Goal: Task Accomplishment & Management: Manage account settings

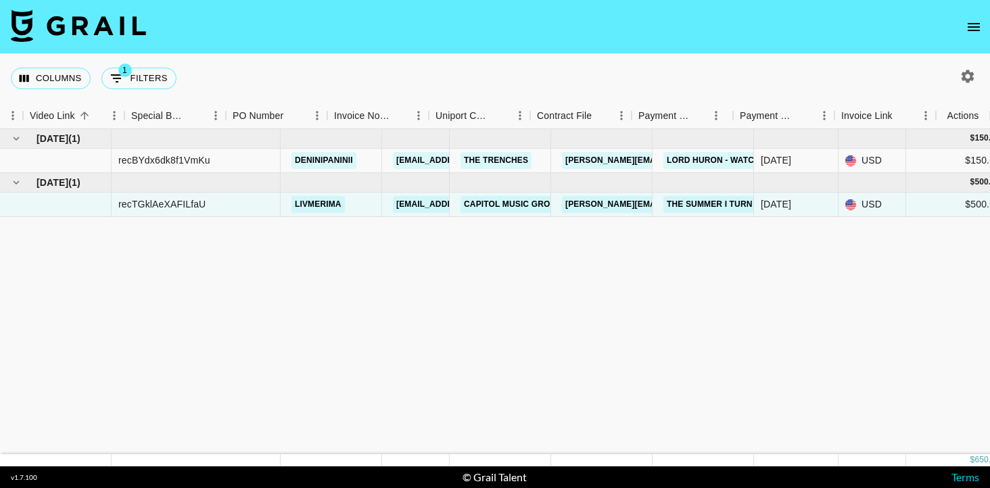
scroll to position [0, 1255]
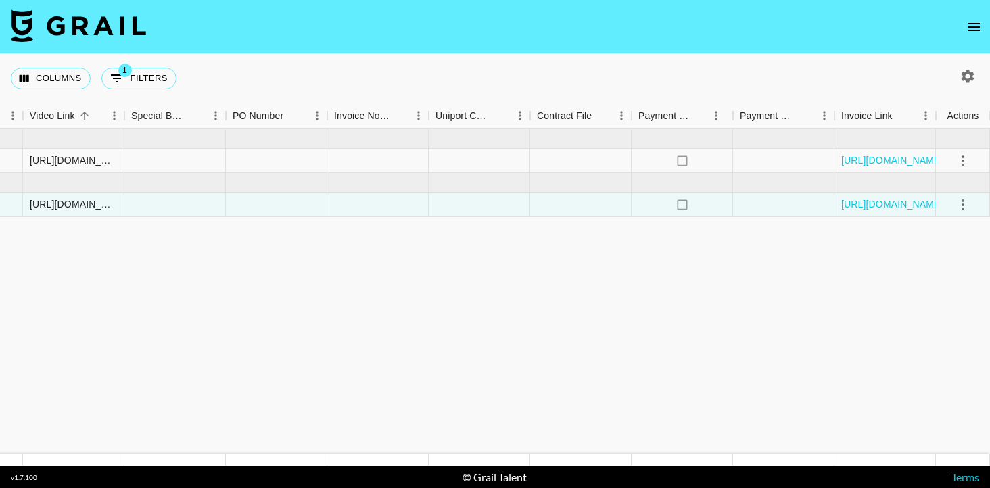
click at [861, 163] on link "https://in.xero.com/NkZdGeYUpc8fejyF2hqJDBzqHMMf0kX8j51IWcvp" at bounding box center [893, 160] width 102 height 14
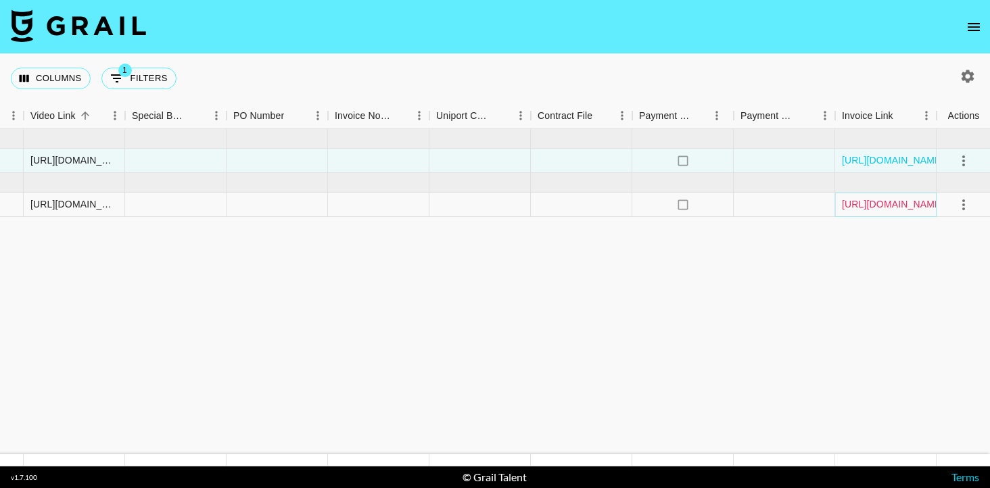
click at [863, 206] on link "https://in.xero.com/18gQb1T0LK33D8uvxeKIBwUfyfAUNstnJ05bldkH" at bounding box center [893, 204] width 102 height 14
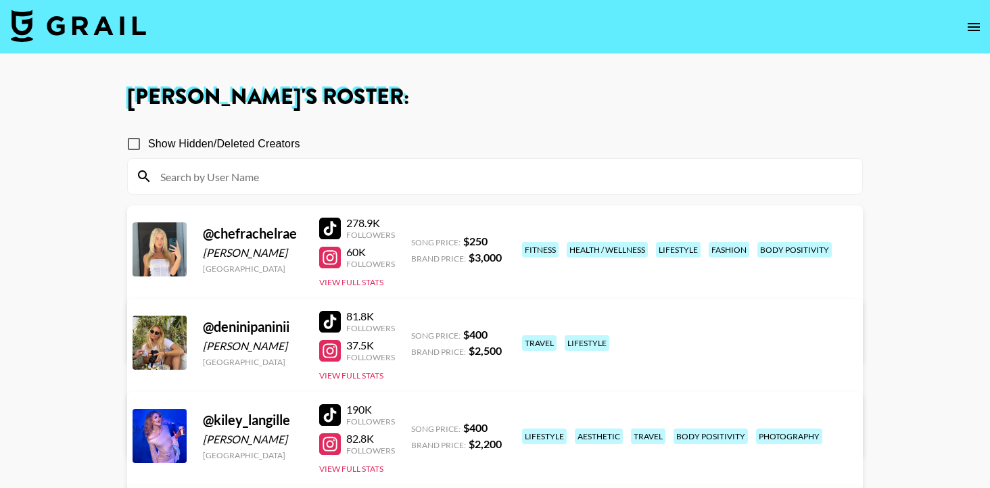
scroll to position [550, 0]
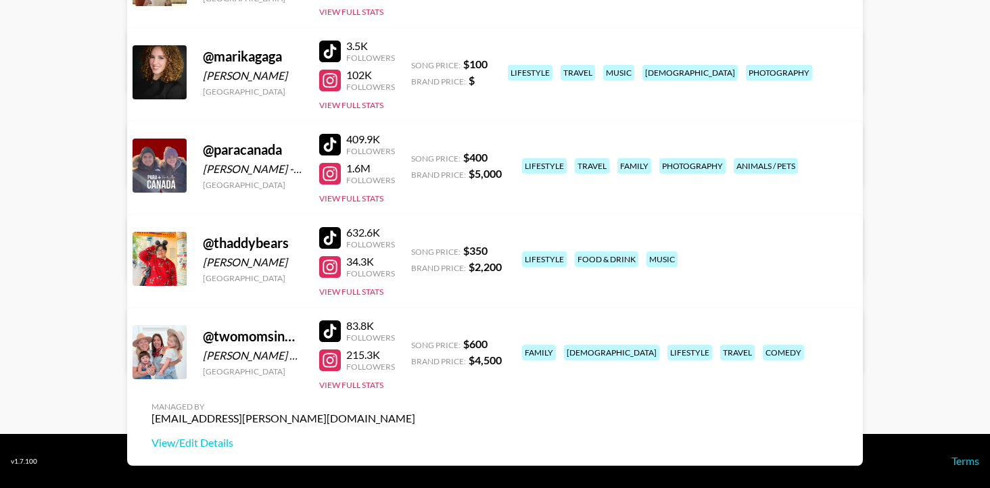
click at [330, 234] on div at bounding box center [330, 238] width 22 height 22
click at [335, 331] on div at bounding box center [330, 331] width 22 height 22
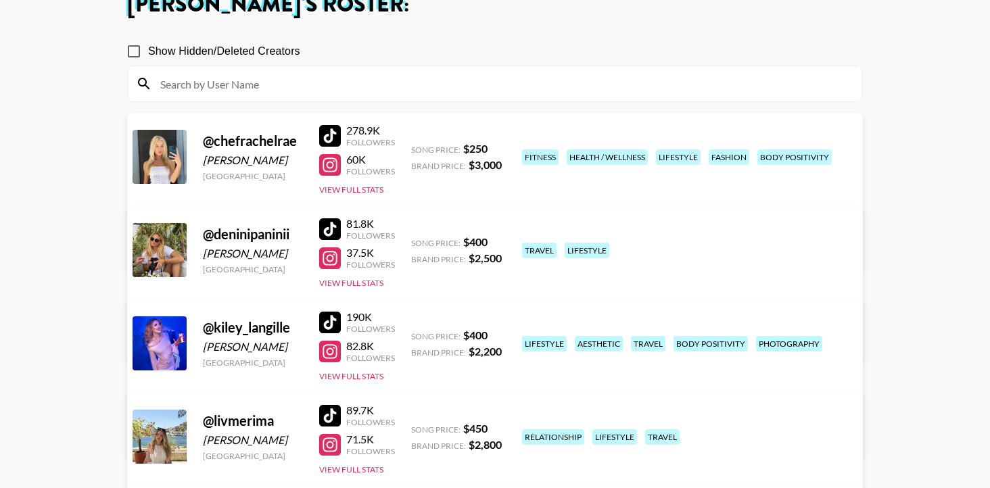
scroll to position [104, 0]
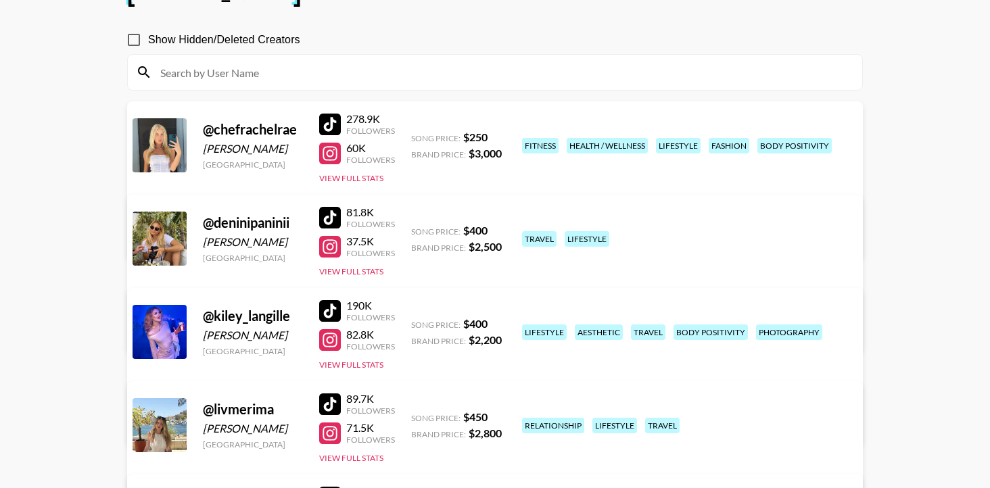
click at [94, 86] on main "Madai Cuellar 's Roster: Show Hidden/Deleted Creators @ chefrachelrae Rachel Pe…" at bounding box center [495, 415] width 990 height 930
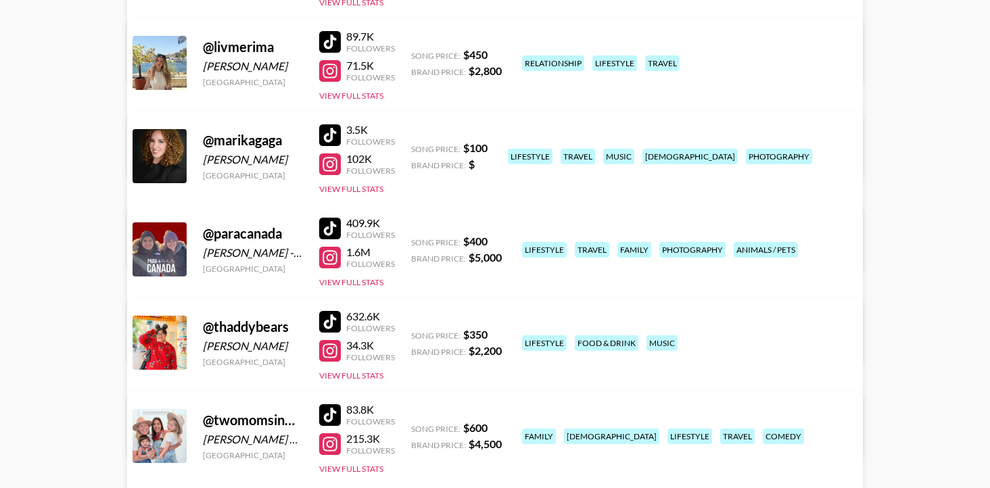
scroll to position [511, 0]
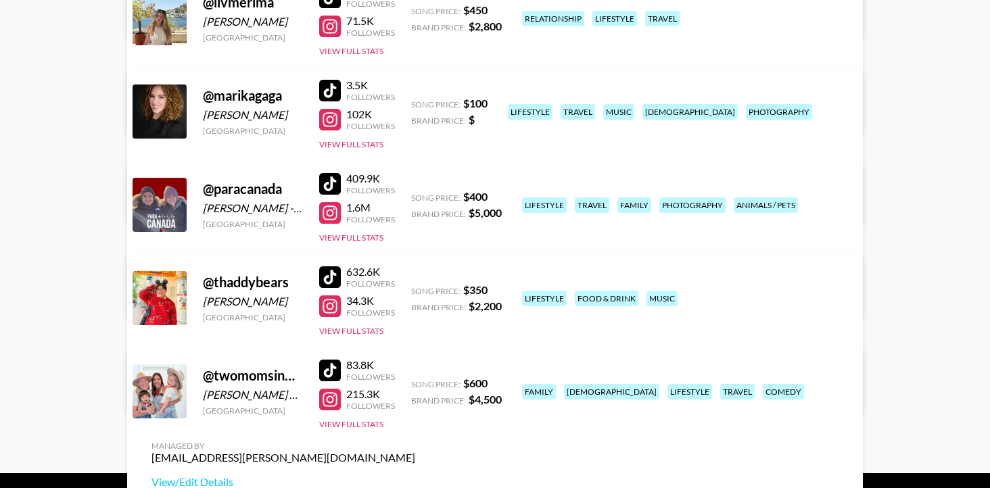
click at [415, 289] on link "View/Edit Details" at bounding box center [283, 296] width 264 height 14
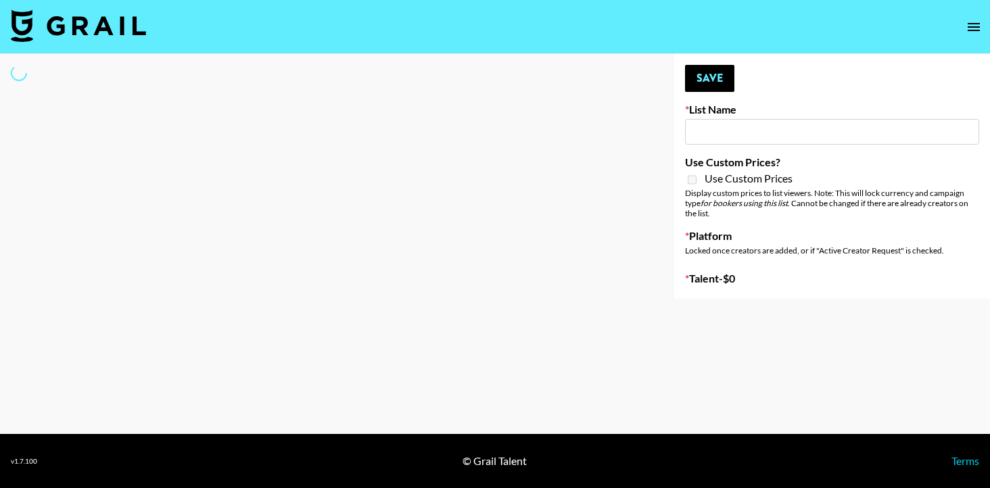
click at [707, 131] on input at bounding box center [832, 132] width 294 height 26
click at [651, 155] on div at bounding box center [326, 176] width 652 height 245
click at [715, 140] on input at bounding box center [832, 132] width 294 height 26
type input "FigMe and MegaMe filters - Airbrush"
checkbox input "true"
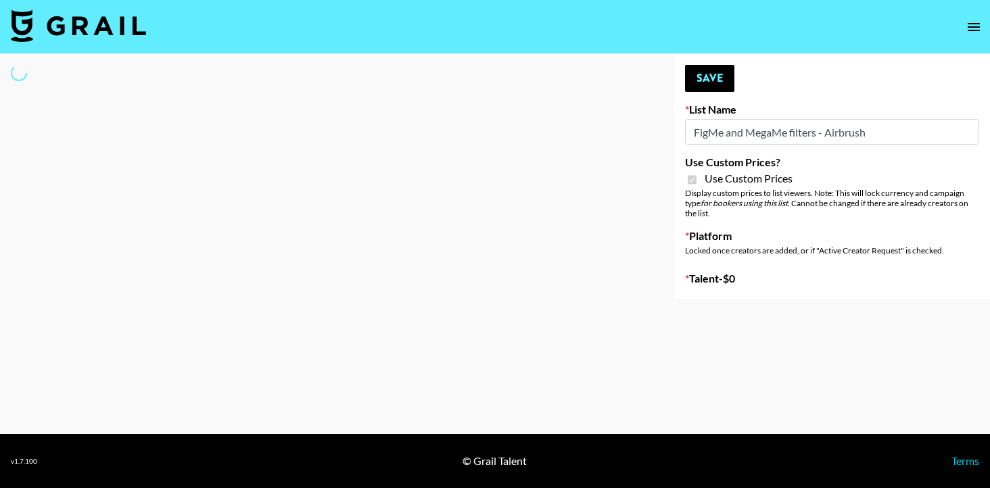
select select "Brand"
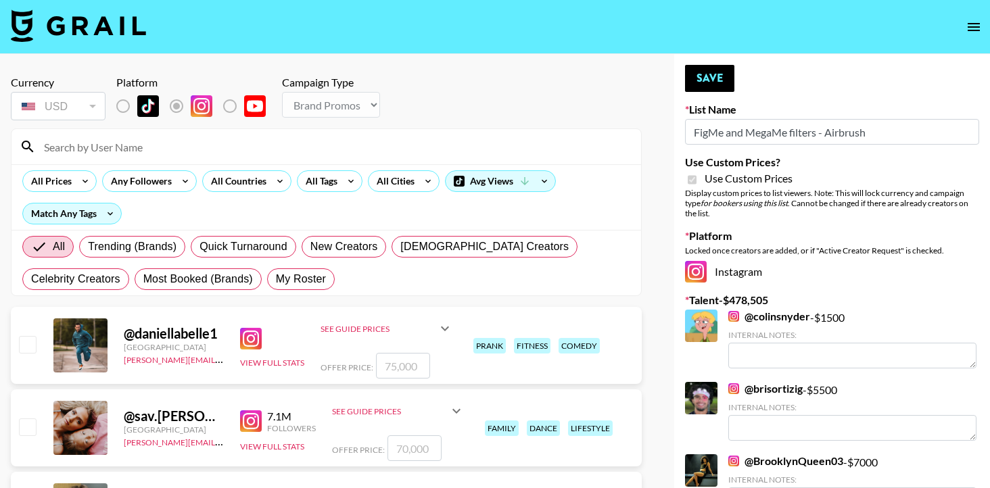
click at [204, 147] on input at bounding box center [334, 147] width 597 height 22
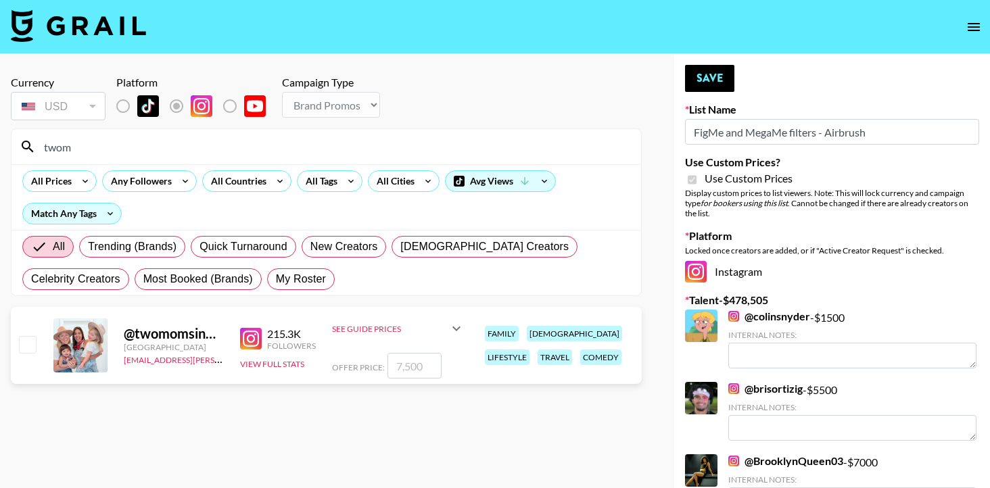
type input "twom"
click at [29, 348] on input "checkbox" at bounding box center [27, 344] width 16 height 16
checkbox input "true"
type input "7500"
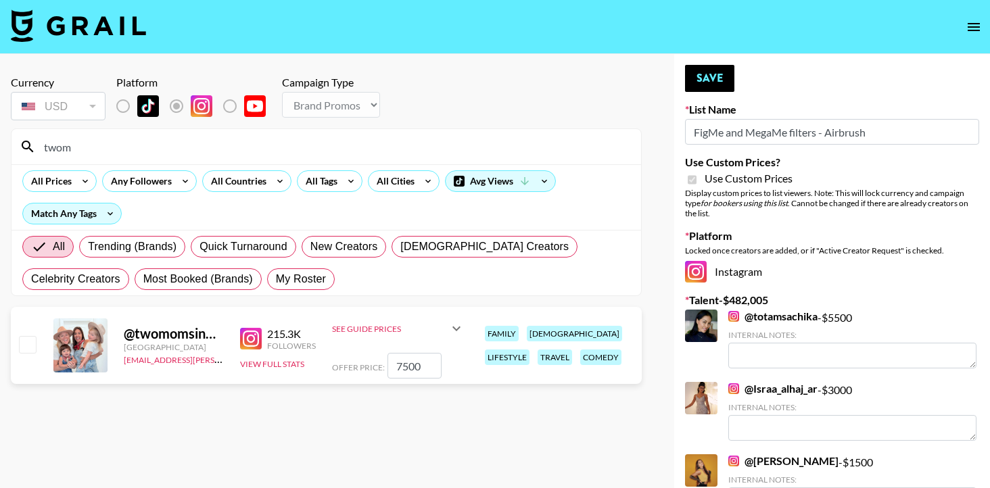
drag, startPoint x: 427, startPoint y: 369, endPoint x: 387, endPoint y: 362, distance: 40.4
click at [388, 362] on input "7500" at bounding box center [414, 366] width 54 height 26
checkbox input "true"
click at [626, 416] on section "Currency USD USD ​ Platform Campaign Type Choose Type... Song Promos Brand Prom…" at bounding box center [326, 255] width 631 height 380
click at [458, 327] on icon at bounding box center [456, 329] width 8 height 5
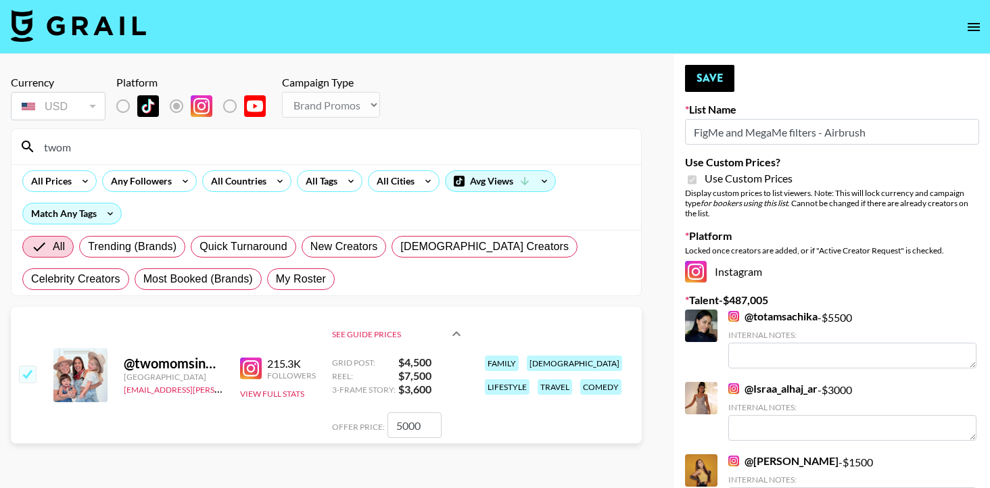
drag, startPoint x: 424, startPoint y: 431, endPoint x: 380, endPoint y: 427, distance: 44.1
click at [380, 427] on div "Offer Price: 5000" at bounding box center [398, 425] width 133 height 26
type input "5000"
click at [598, 442] on div "@ twomomsinmotion Canada mady.cuellar@grail-talent.com 215.3K Followers View Fu…" at bounding box center [326, 375] width 631 height 137
click at [718, 76] on button "Save" at bounding box center [709, 78] width 49 height 27
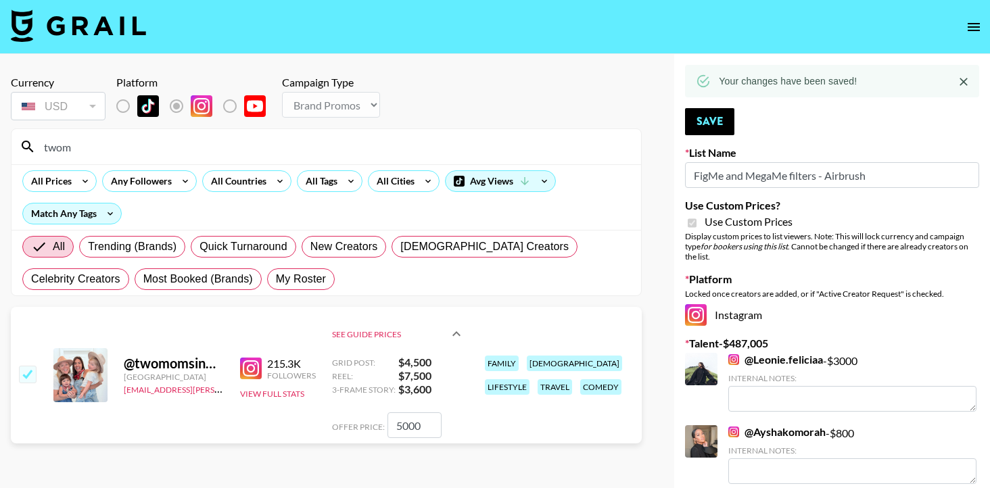
drag, startPoint x: 97, startPoint y: 148, endPoint x: 3, endPoint y: 143, distance: 93.4
type input "p"
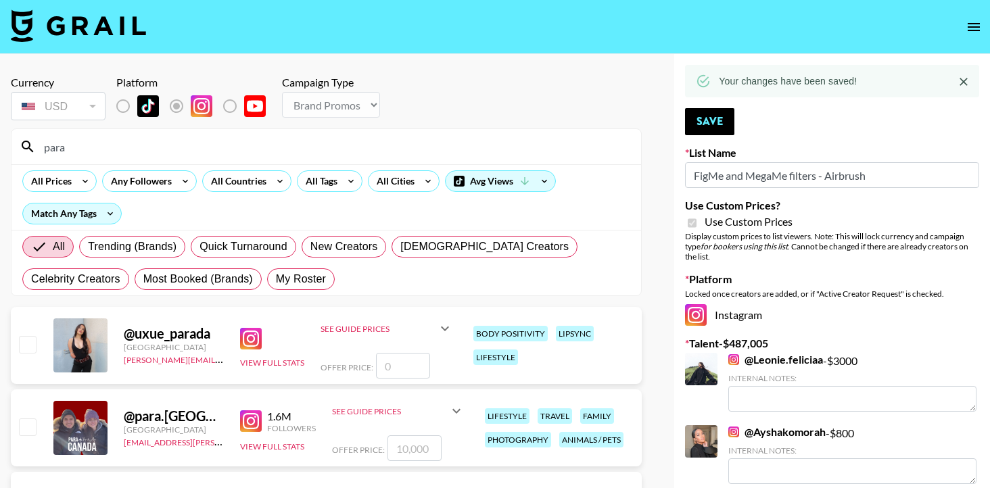
type input "para"
click at [24, 433] on input "checkbox" at bounding box center [27, 427] width 16 height 16
checkbox input "true"
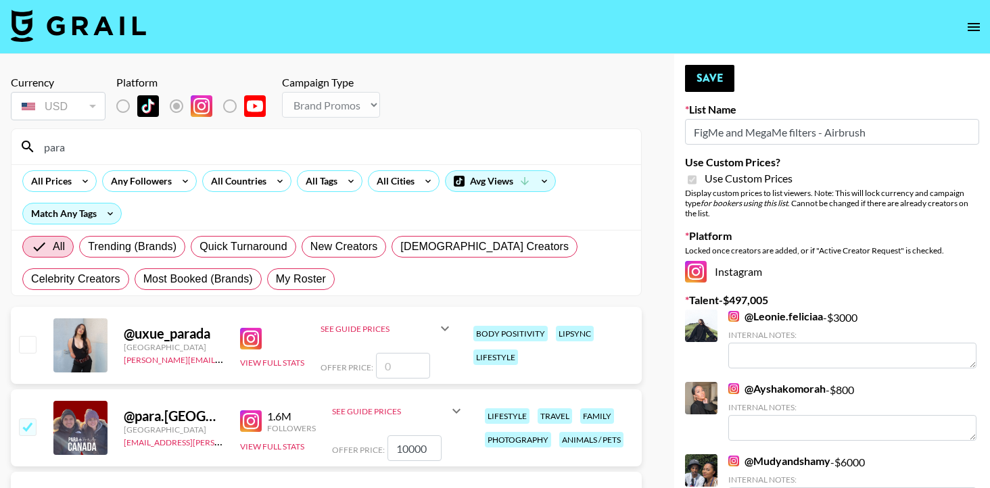
click at [456, 413] on icon at bounding box center [456, 411] width 16 height 16
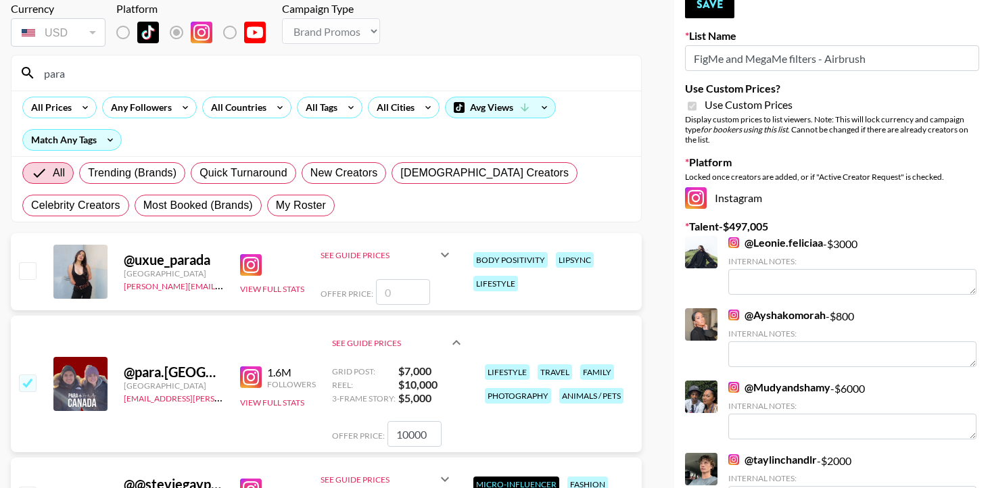
scroll to position [76, 0]
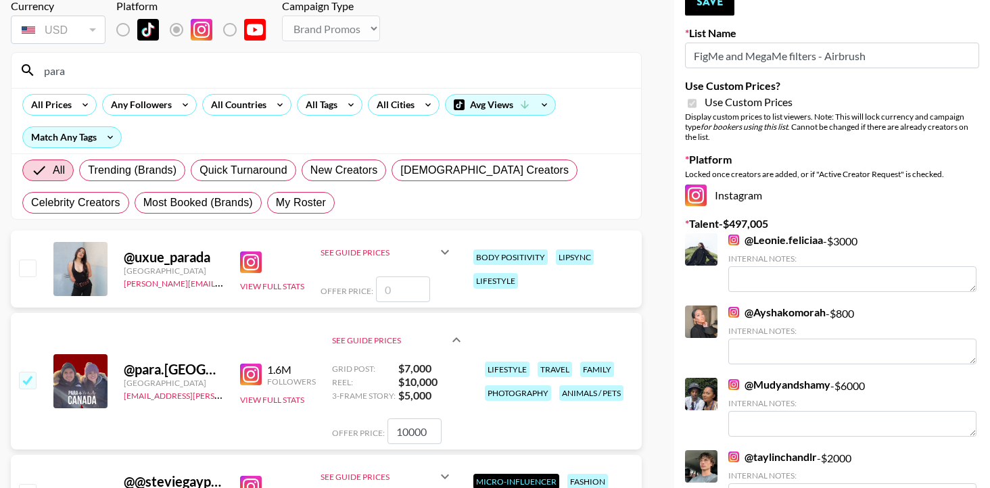
drag, startPoint x: 431, startPoint y: 434, endPoint x: 371, endPoint y: 433, distance: 60.2
click at [371, 433] on div "Offer Price: 10000" at bounding box center [398, 432] width 133 height 26
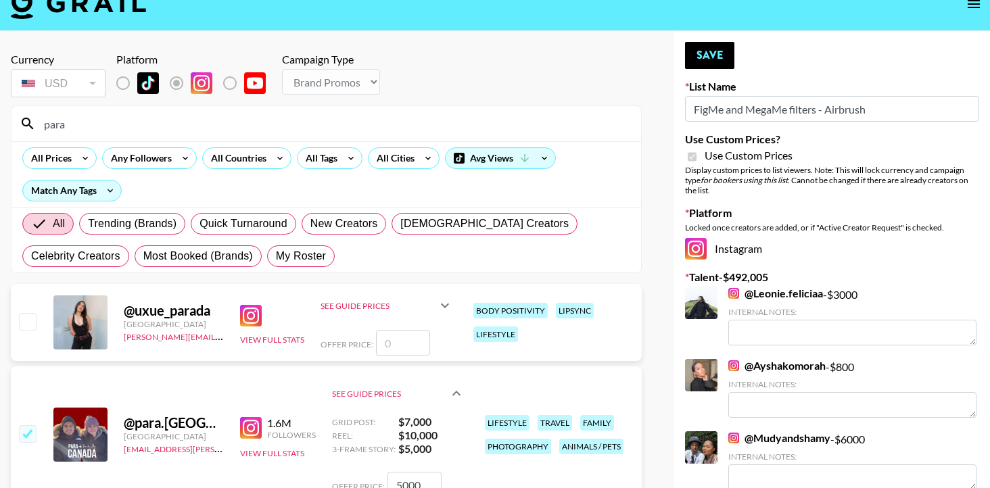
scroll to position [0, 0]
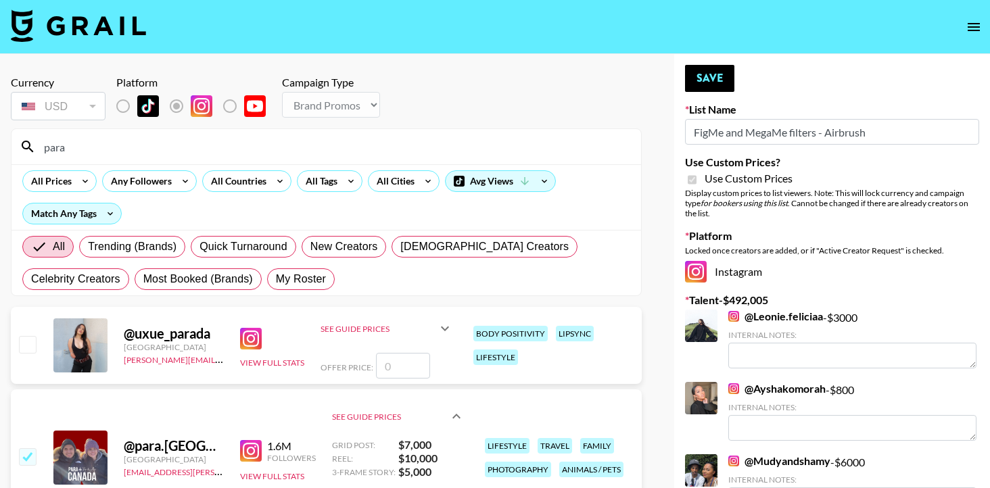
type input "5000"
click at [707, 82] on button "Save" at bounding box center [709, 78] width 49 height 27
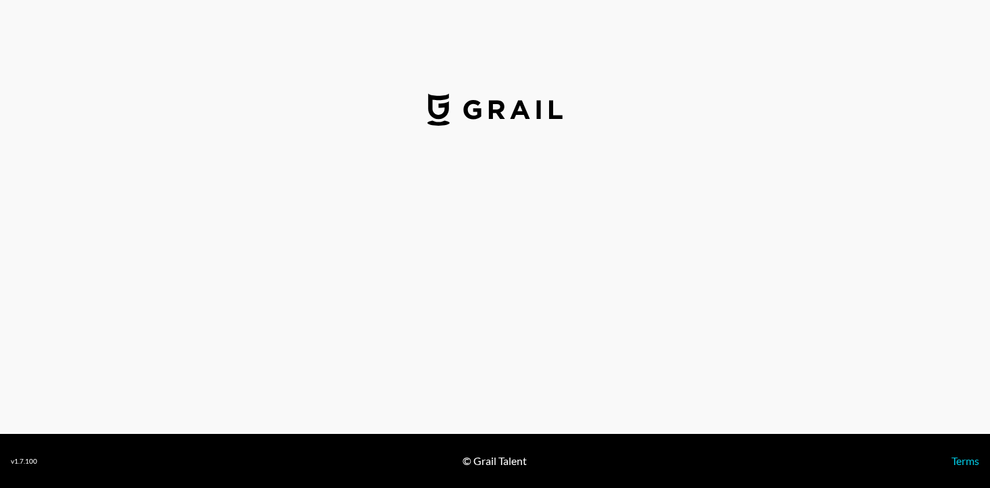
select select "USD"
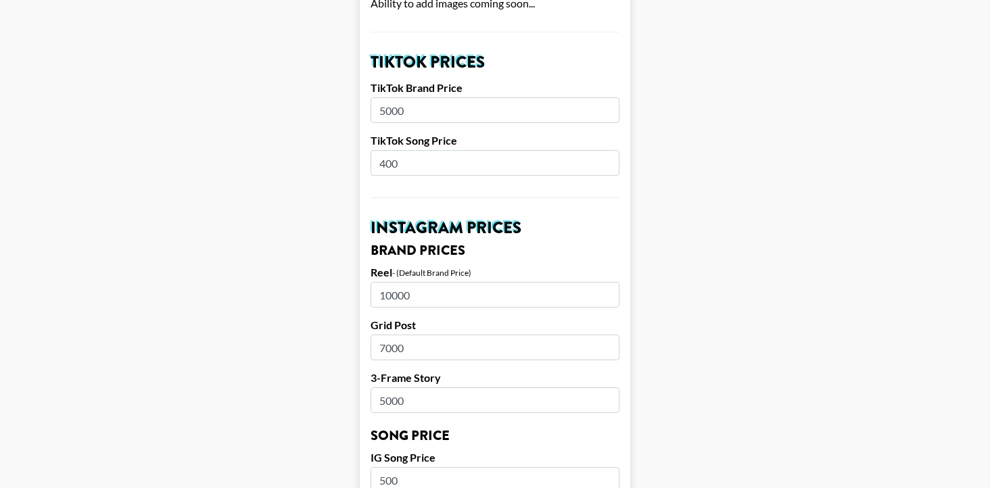
scroll to position [494, 0]
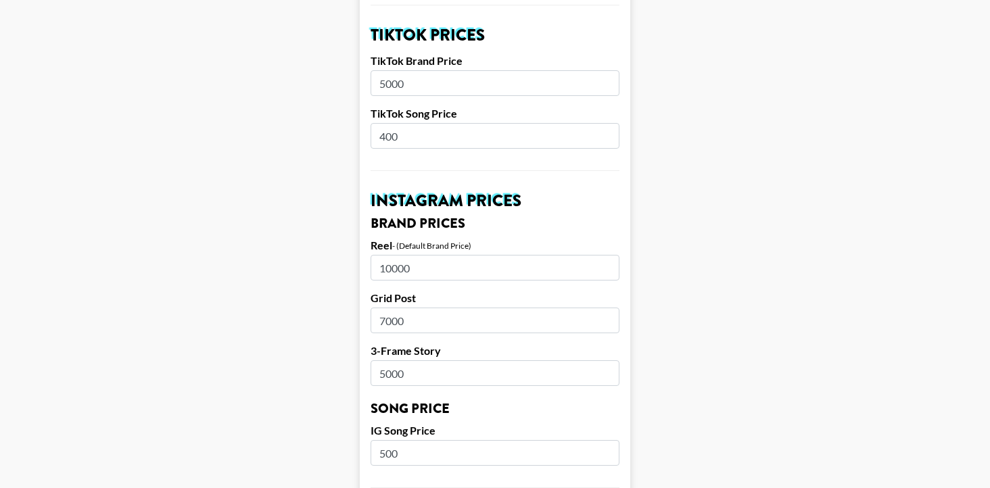
drag, startPoint x: 422, startPoint y: 253, endPoint x: 333, endPoint y: 244, distance: 89.7
click at [333, 244] on main "Airtable ID: rechzEZB4036fQdmo Manager(s) mady.cuellar@grail-talent.com ​ TikTo…" at bounding box center [495, 432] width 968 height 1702
click at [319, 258] on main "Airtable ID: rechzEZB4036fQdmo Manager(s) mady.cuellar@grail-talent.com ​ TikTo…" at bounding box center [495, 432] width 968 height 1702
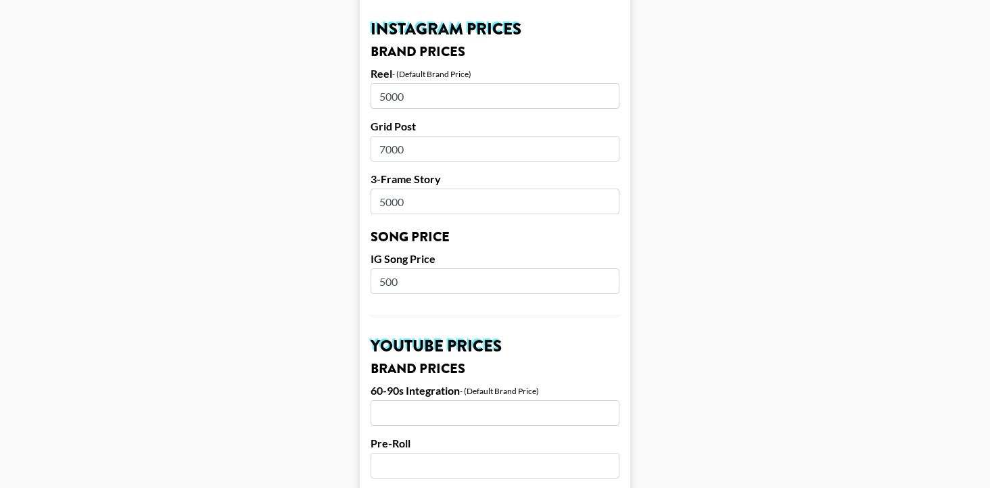
scroll to position [715, 0]
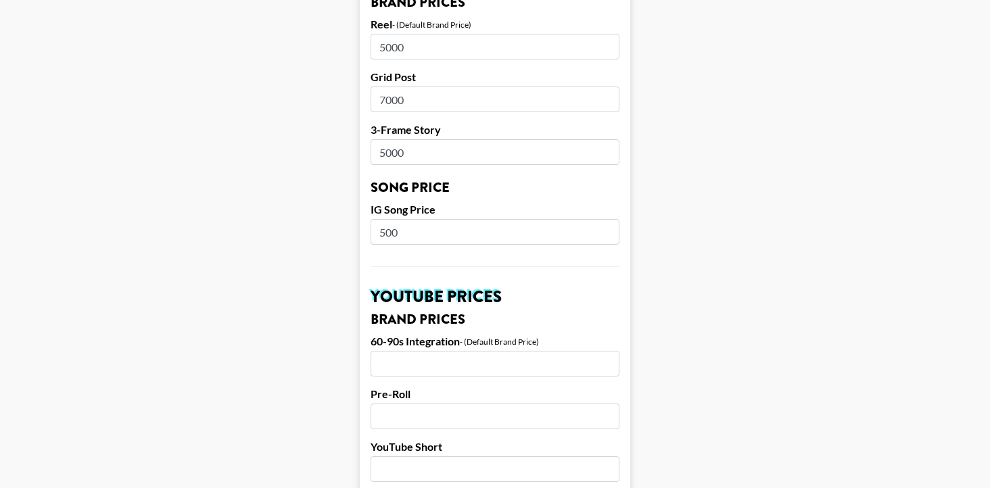
drag, startPoint x: 422, startPoint y: 72, endPoint x: 354, endPoint y: 74, distance: 67.6
click at [354, 74] on main "Airtable ID: rechzEZB4036fQdmo Manager(s) mady.cuellar@grail-talent.com ​ TikTo…" at bounding box center [495, 211] width 968 height 1702
type input "6500"
drag, startPoint x: 415, startPoint y: 85, endPoint x: 374, endPoint y: 83, distance: 41.3
click at [374, 87] on input "7000" at bounding box center [495, 100] width 249 height 26
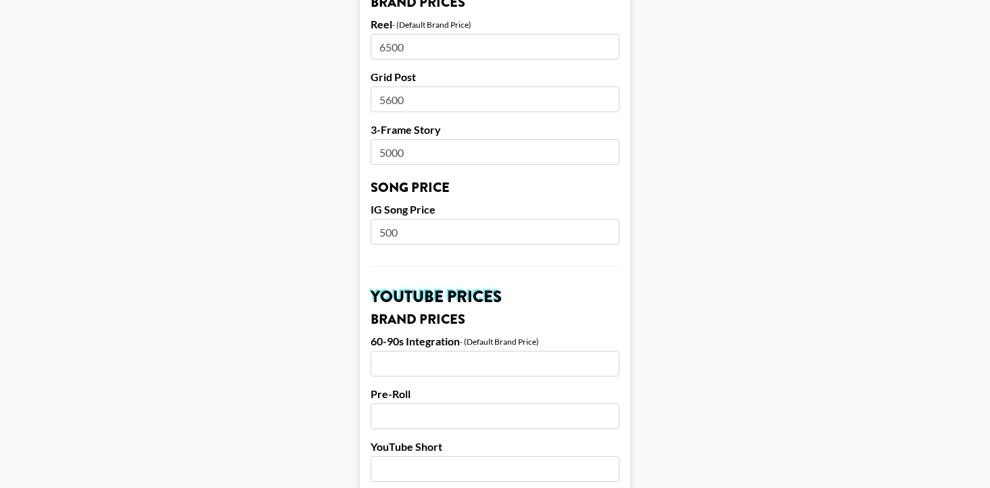
type input "5600"
click at [340, 146] on main "Airtable ID: rechzEZB4036fQdmo Manager(s) mady.cuellar@grail-talent.com ​ TikTo…" at bounding box center [495, 211] width 968 height 1702
click at [386, 139] on input "5000" at bounding box center [495, 152] width 249 height 26
type input "4000"
click at [267, 216] on main "Airtable ID: rechzEZB4036fQdmo Manager(s) mady.cuellar@grail-talent.com ​ TikTo…" at bounding box center [495, 211] width 968 height 1702
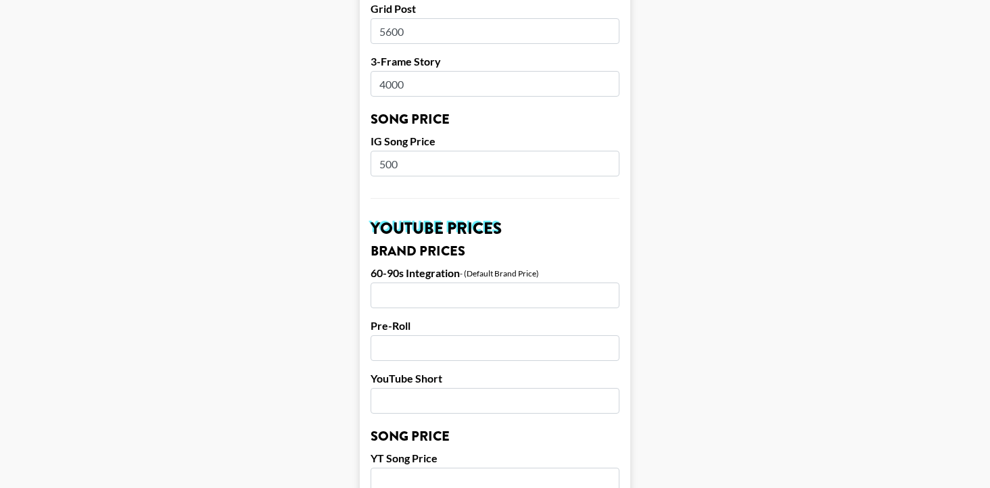
scroll to position [784, 0]
click at [383, 150] on input "500" at bounding box center [495, 163] width 249 height 26
type input "400"
click at [308, 192] on main "Airtable ID: rechzEZB4036fQdmo Manager(s) mady.cuellar@grail-talent.com ​ TikTo…" at bounding box center [495, 142] width 968 height 1702
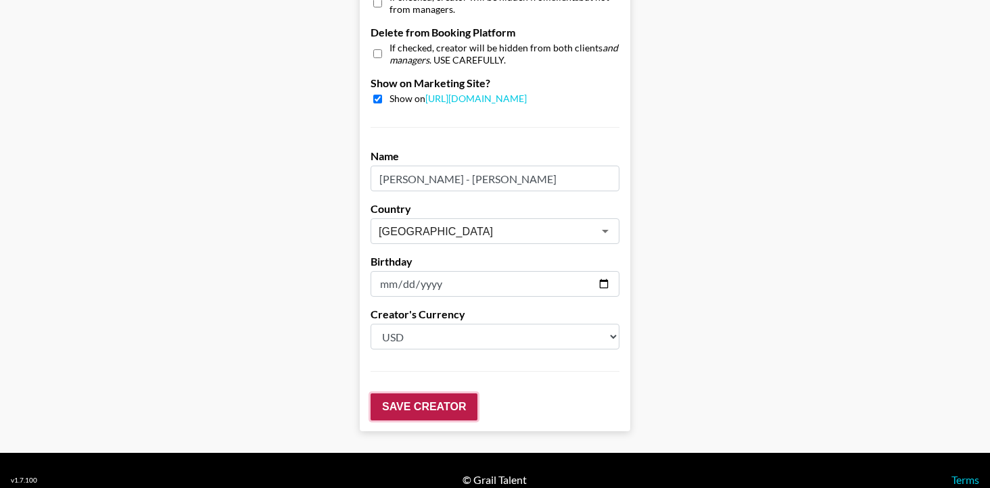
click at [408, 394] on input "Save Creator" at bounding box center [424, 407] width 107 height 27
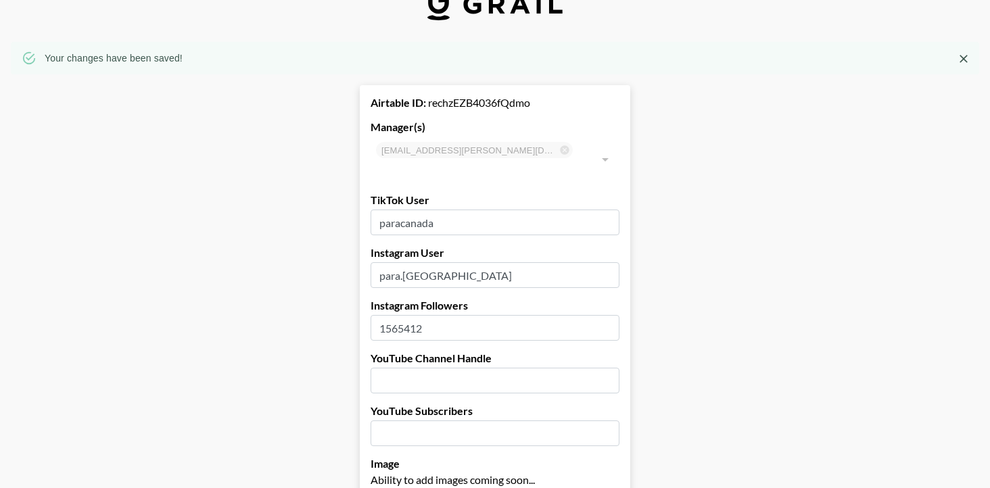
scroll to position [14, 0]
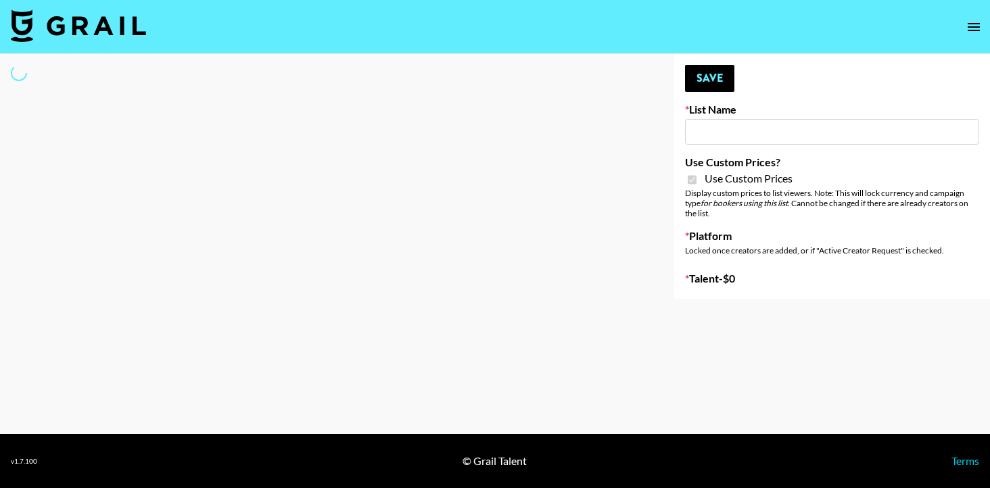
type input "House of Fab ([DATE])"
checkbox input "true"
select select "Brand"
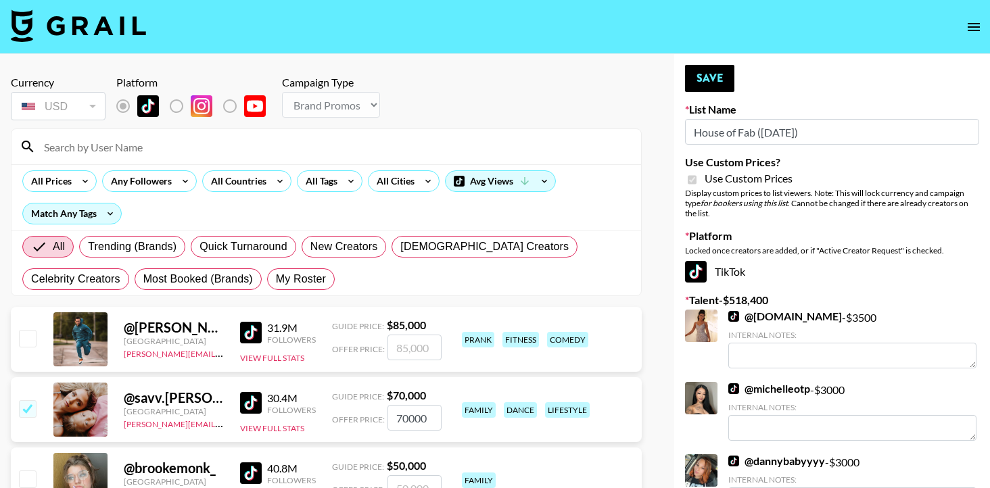
click at [372, 146] on input at bounding box center [334, 147] width 597 height 22
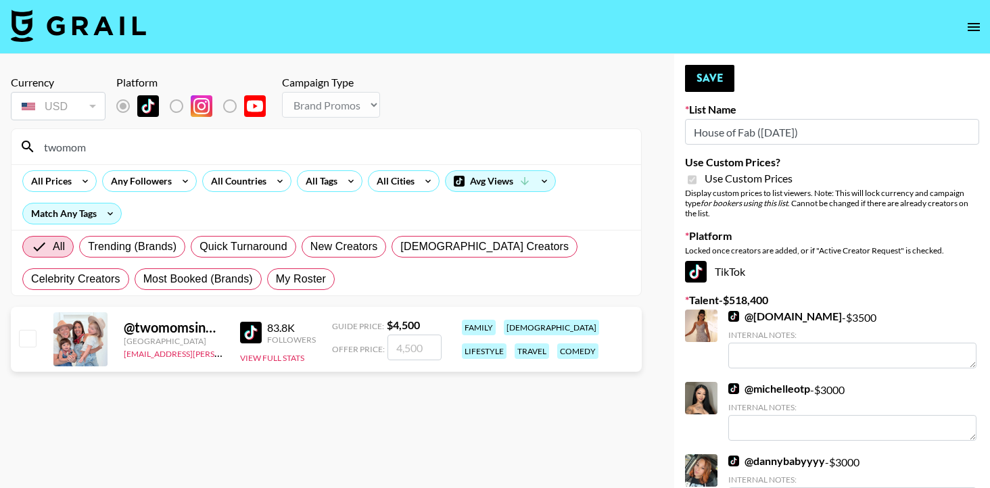
type input "twomom"
click at [22, 337] on input "checkbox" at bounding box center [27, 338] width 16 height 16
checkbox input "true"
type input "4500"
click at [717, 81] on button "Save" at bounding box center [709, 78] width 49 height 27
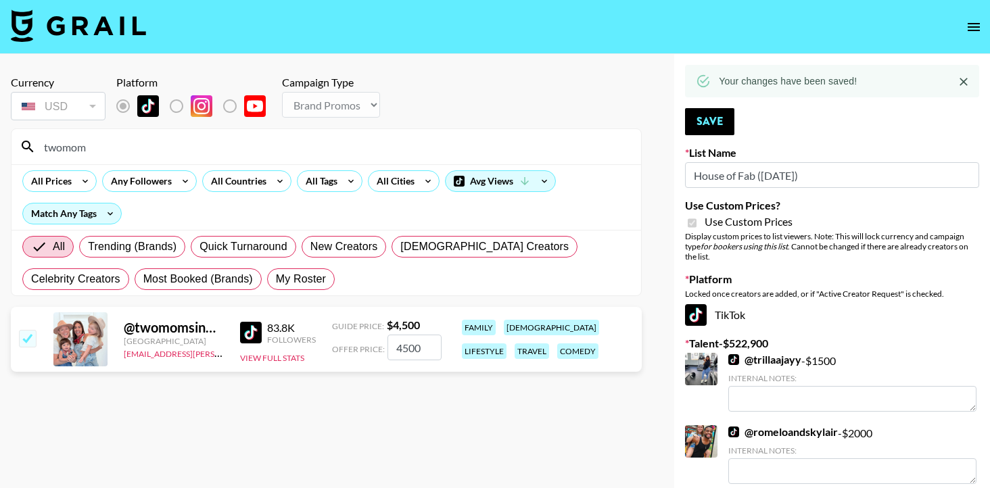
drag, startPoint x: 93, startPoint y: 153, endPoint x: 12, endPoint y: 145, distance: 80.9
click at [12, 145] on div "twomom" at bounding box center [325, 146] width 629 height 35
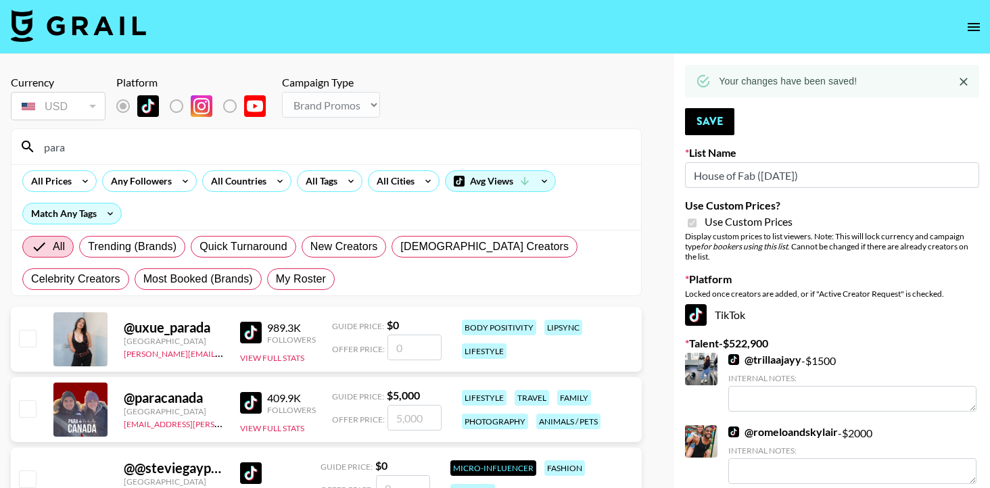
type input "para"
click at [25, 405] on input "checkbox" at bounding box center [27, 408] width 16 height 16
checkbox input "true"
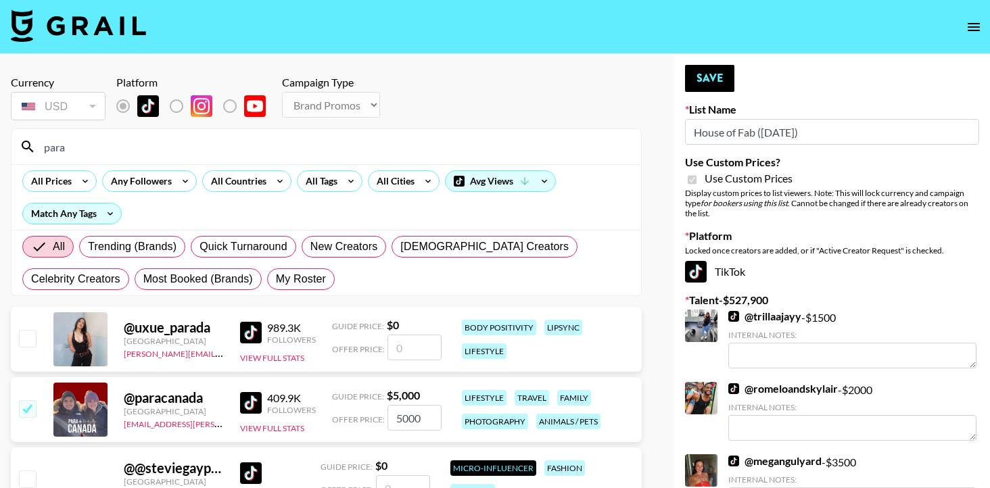
click at [438, 423] on div "@ paracanada Canada mady.cuellar@grail-talent.com 409.9K Followers View Full St…" at bounding box center [326, 409] width 631 height 65
drag, startPoint x: 430, startPoint y: 418, endPoint x: 375, endPoint y: 414, distance: 54.9
click at [375, 414] on div "Offer Price: 5000" at bounding box center [387, 418] width 110 height 26
type input "2000"
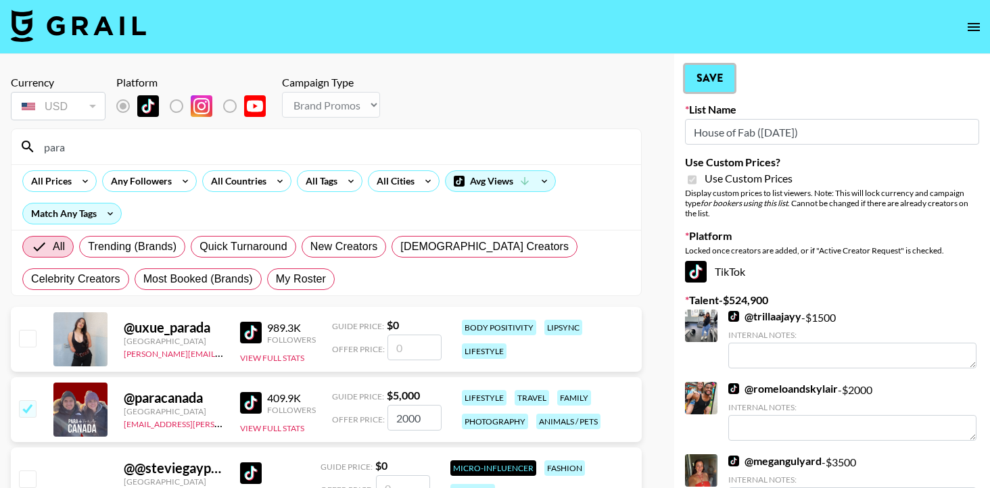
click at [723, 81] on button "Save" at bounding box center [709, 78] width 49 height 27
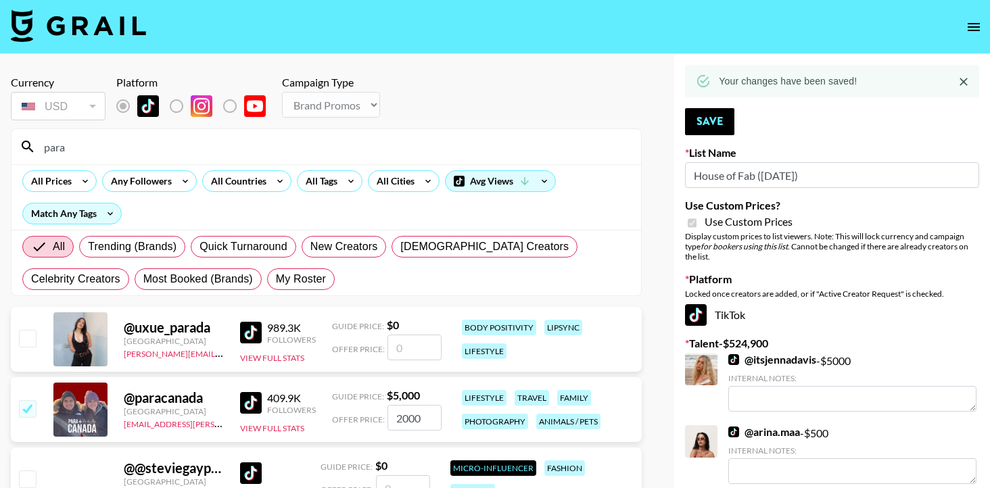
click at [176, 159] on div "para" at bounding box center [325, 146] width 629 height 35
drag, startPoint x: 144, startPoint y: 153, endPoint x: 0, endPoint y: 130, distance: 145.8
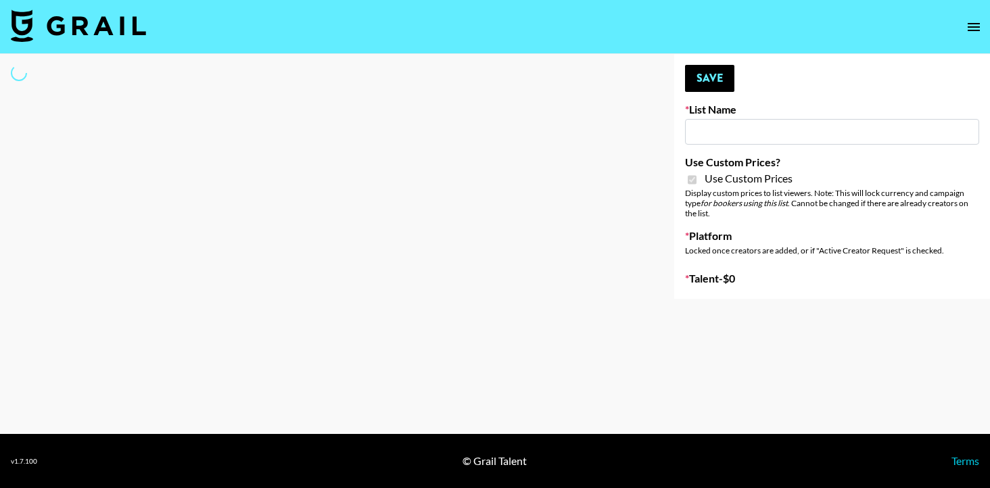
type input "Cancerguard ([DATE])"
checkbox input "true"
select select "Brand"
type input "ByHeart ([DATE])"
checkbox input "true"
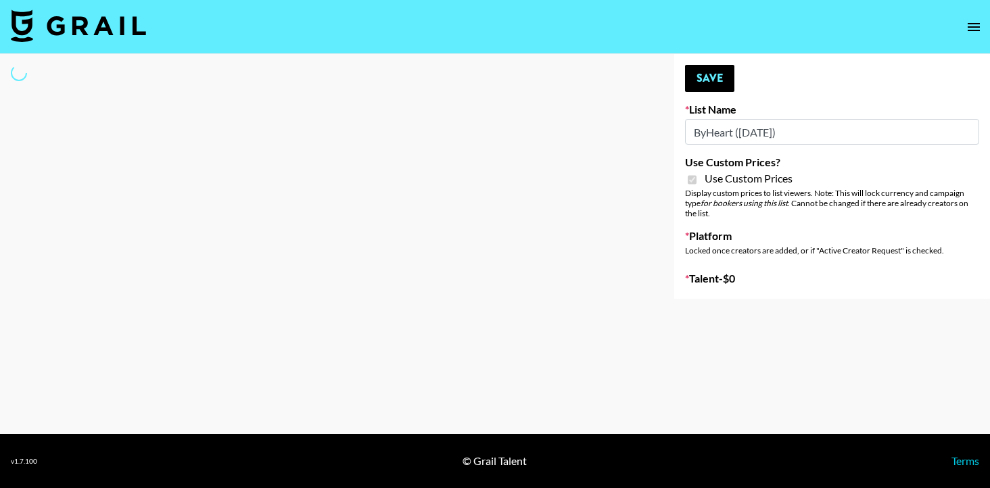
select select "Brand"
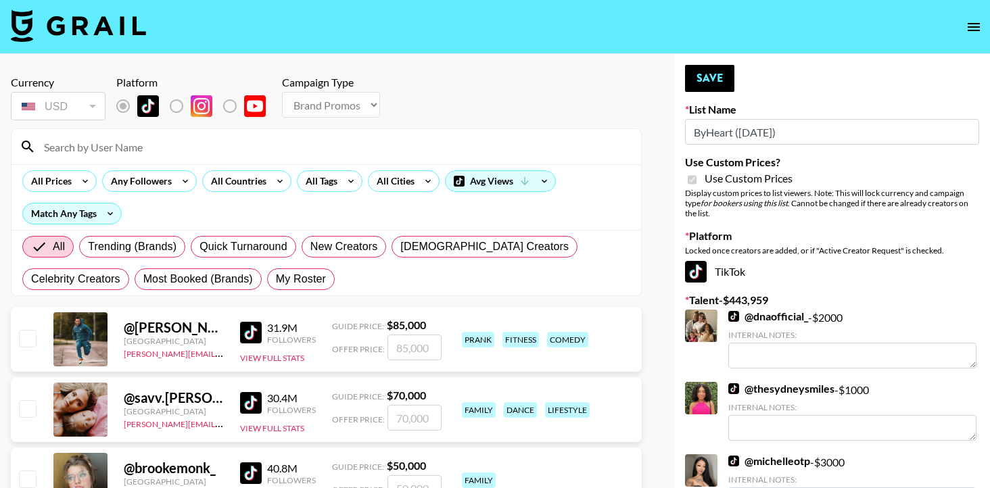
click at [94, 146] on input at bounding box center [334, 147] width 597 height 22
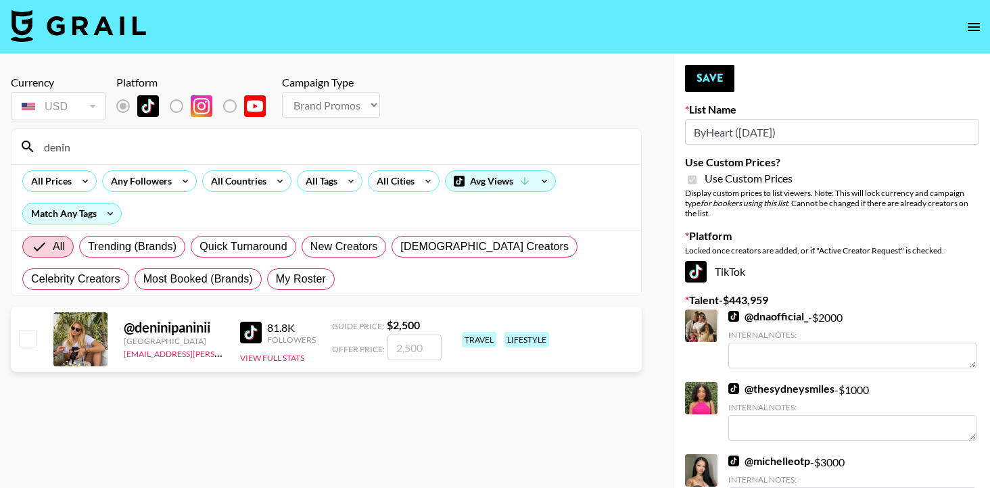
type input "denin"
click at [26, 341] on input "checkbox" at bounding box center [27, 338] width 16 height 16
checkbox input "true"
type input "2500"
click at [715, 73] on button "Save" at bounding box center [709, 78] width 49 height 27
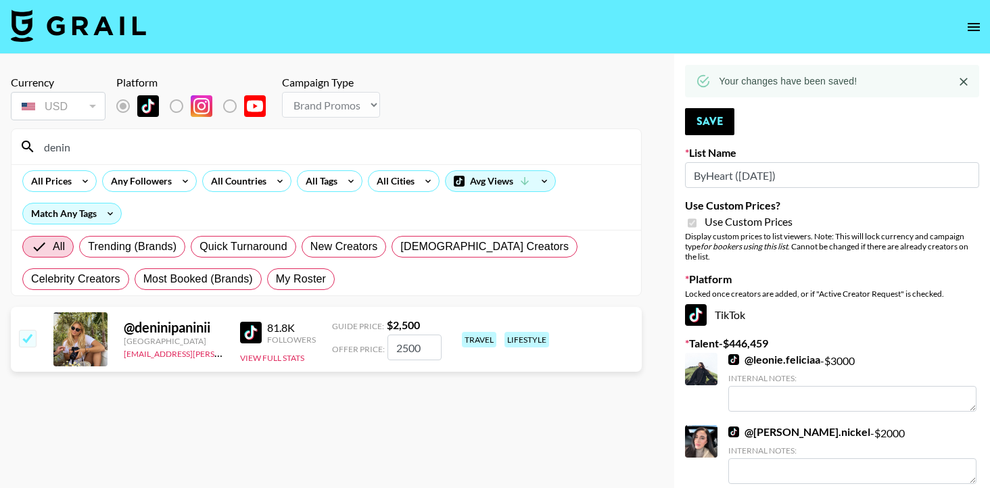
drag, startPoint x: 138, startPoint y: 142, endPoint x: 0, endPoint y: 126, distance: 138.9
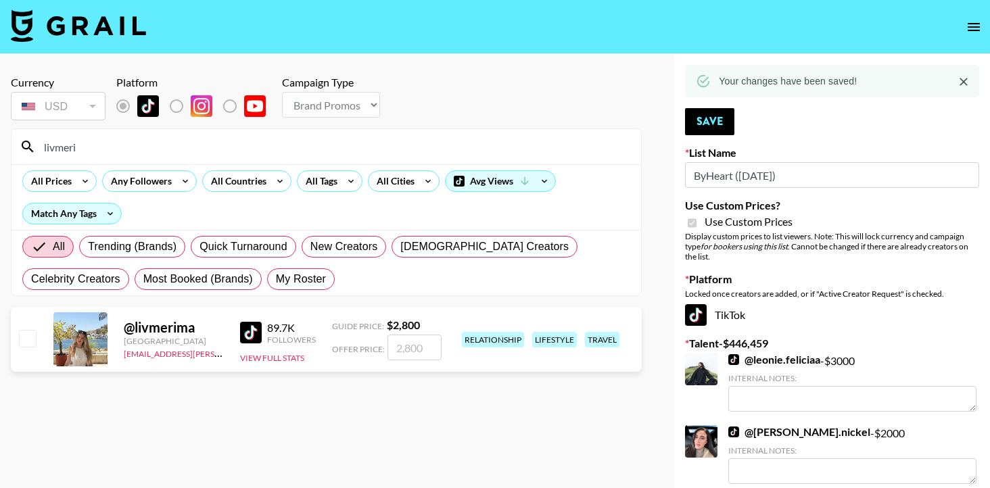
type input "livmeri"
click at [30, 344] on input "checkbox" at bounding box center [27, 338] width 16 height 16
checkbox input "true"
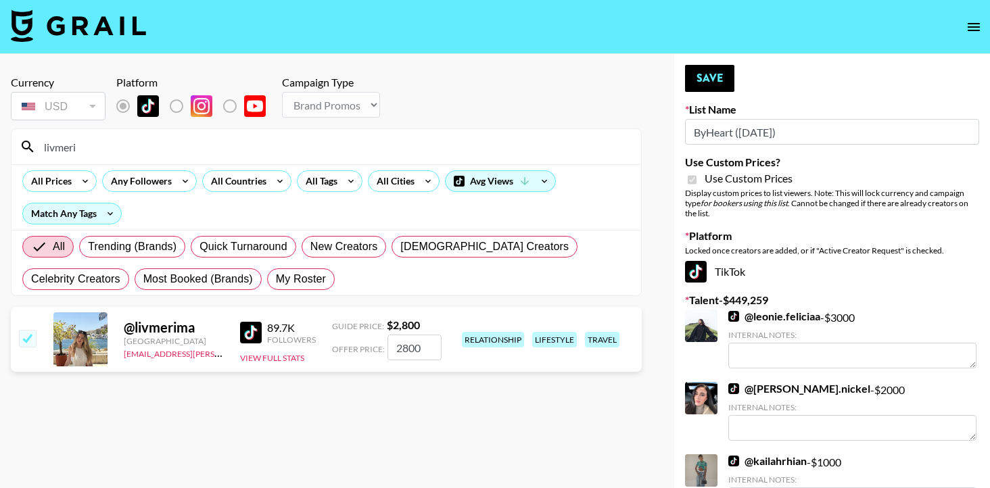
click at [434, 346] on input "2800" at bounding box center [414, 348] width 54 height 26
type input "2000"
click at [481, 424] on section "Currency USD USD ​ Platform Campaign Type Choose Type... Song Promos Brand Prom…" at bounding box center [326, 255] width 631 height 380
click at [707, 76] on button "Save" at bounding box center [709, 78] width 49 height 27
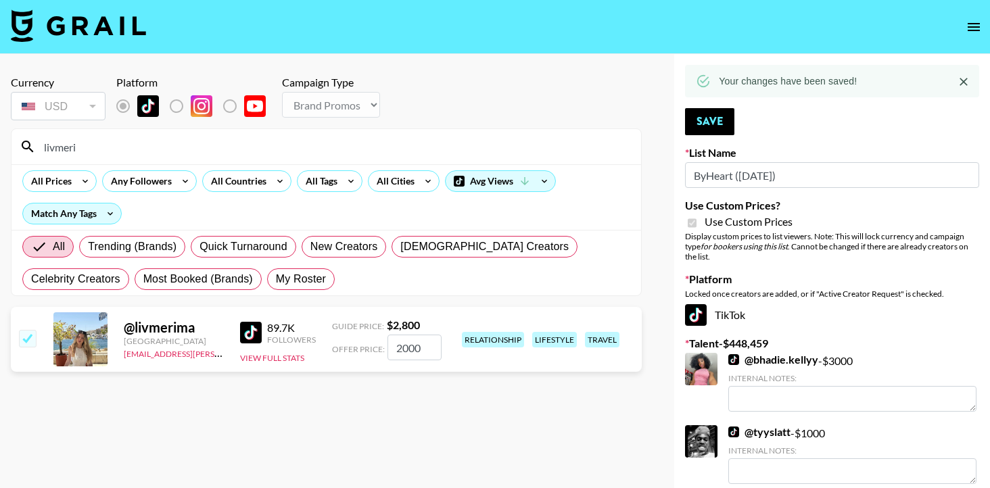
drag, startPoint x: 103, startPoint y: 143, endPoint x: 0, endPoint y: 150, distance: 103.0
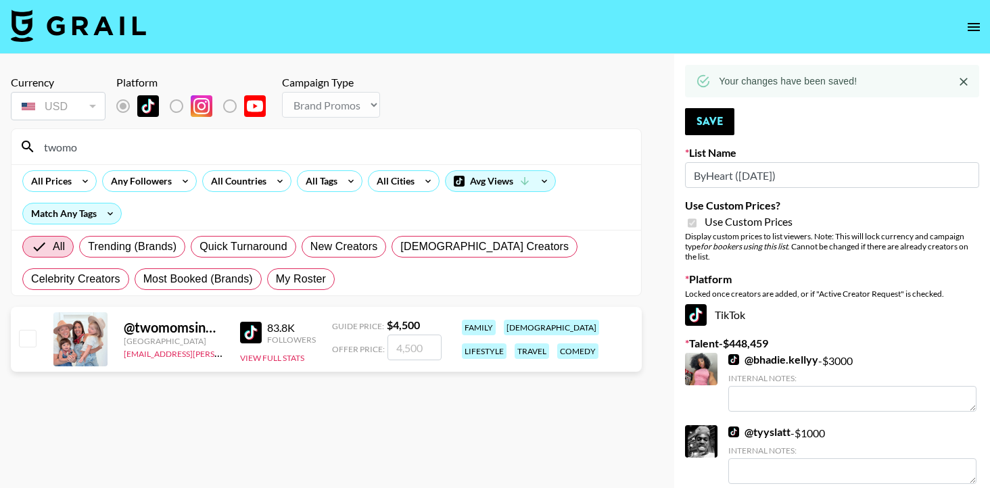
type input "twomo"
click at [23, 343] on input "checkbox" at bounding box center [27, 338] width 16 height 16
checkbox input "true"
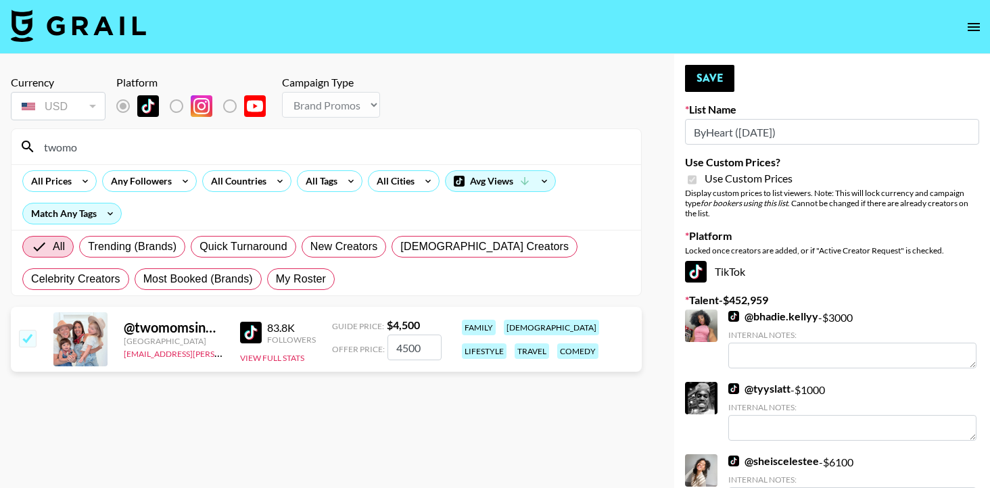
click at [427, 346] on input "4500" at bounding box center [414, 348] width 54 height 26
type input "4000"
click at [471, 444] on section "Currency USD USD ​ Platform Campaign Type Choose Type... Song Promos Brand Prom…" at bounding box center [326, 255] width 631 height 380
click at [696, 70] on button "Save" at bounding box center [709, 78] width 49 height 27
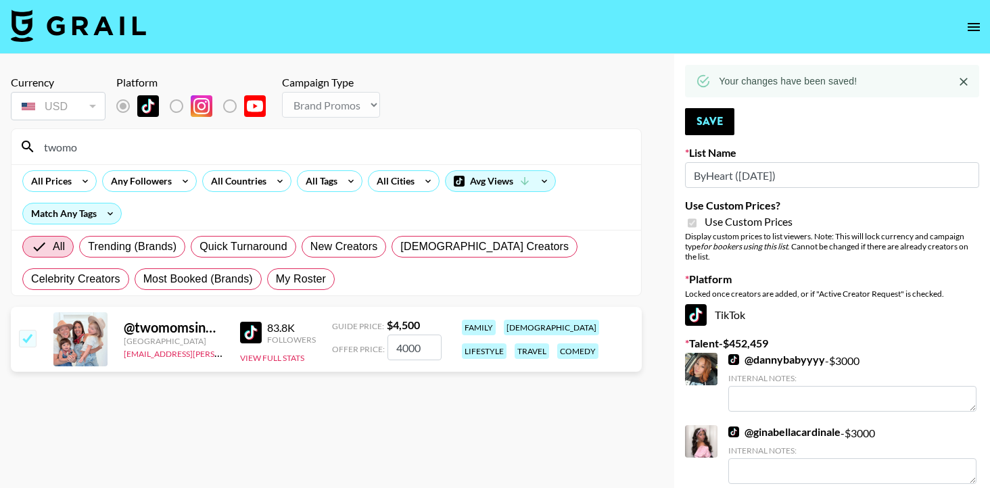
drag, startPoint x: 97, startPoint y: 142, endPoint x: 0, endPoint y: 155, distance: 97.5
drag, startPoint x: 91, startPoint y: 153, endPoint x: 9, endPoint y: 145, distance: 82.2
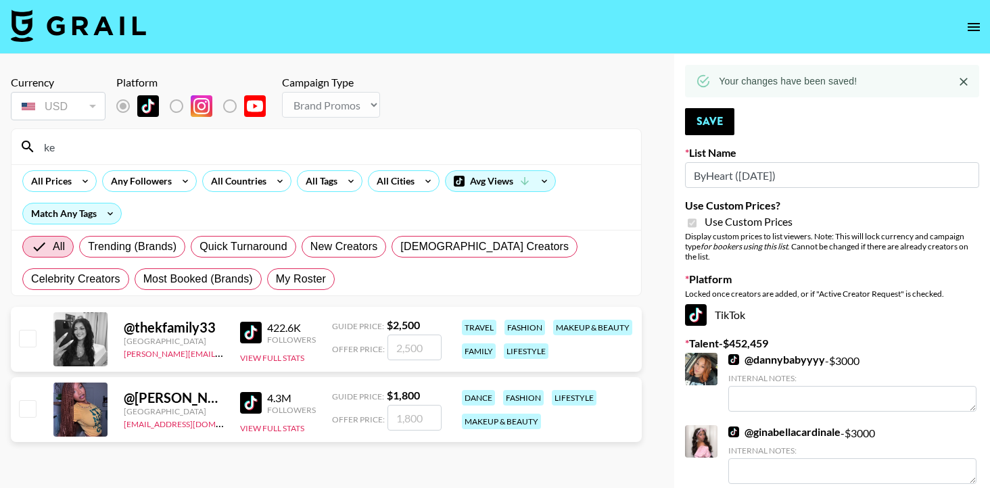
type input "k"
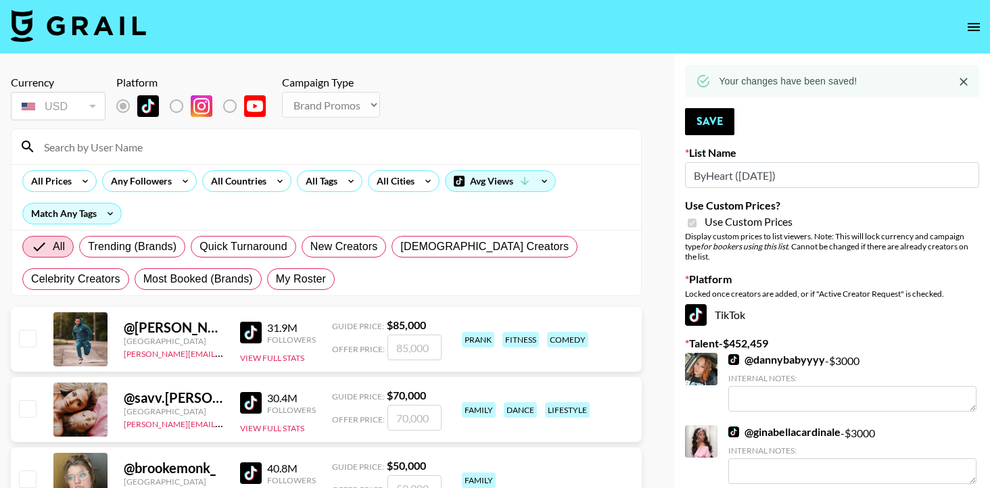
type input "a"
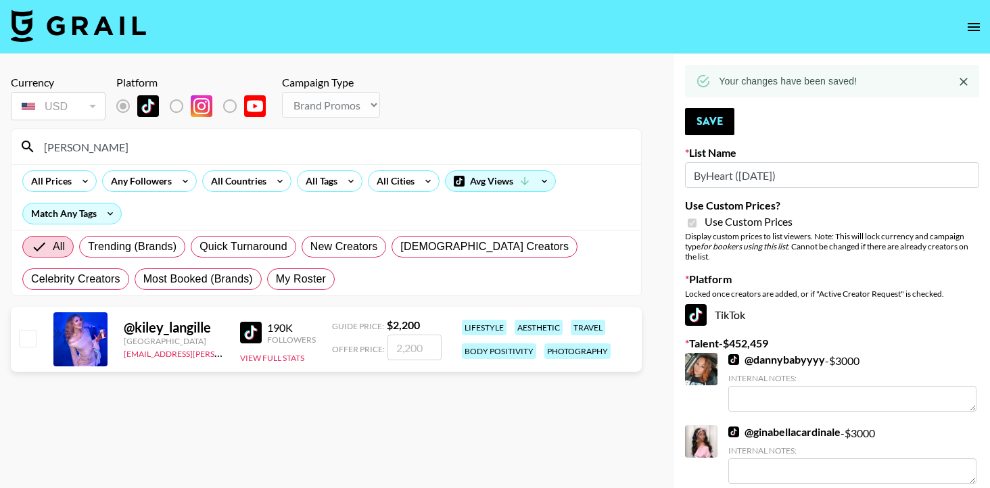
type input "[PERSON_NAME]"
click at [26, 343] on input "checkbox" at bounding box center [27, 338] width 16 height 16
checkbox input "true"
type input "2200"
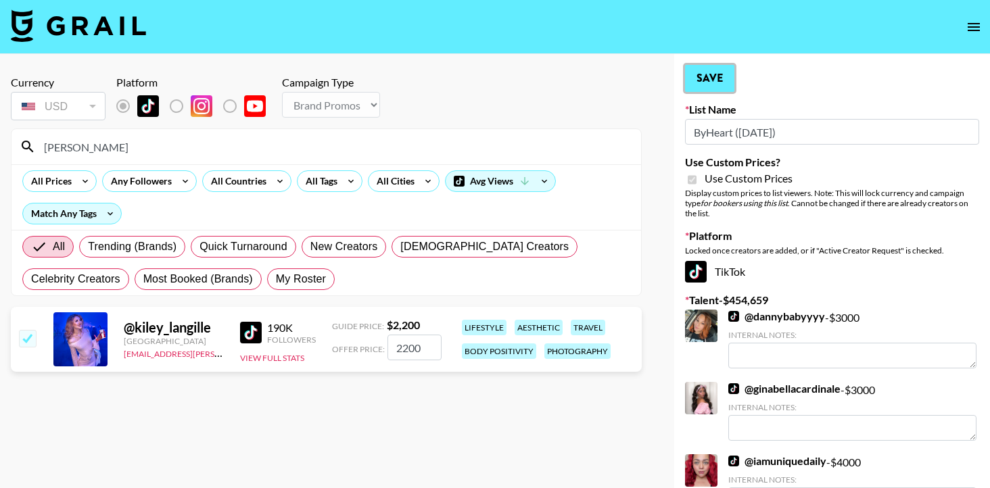
click at [701, 88] on button "Save" at bounding box center [709, 78] width 49 height 27
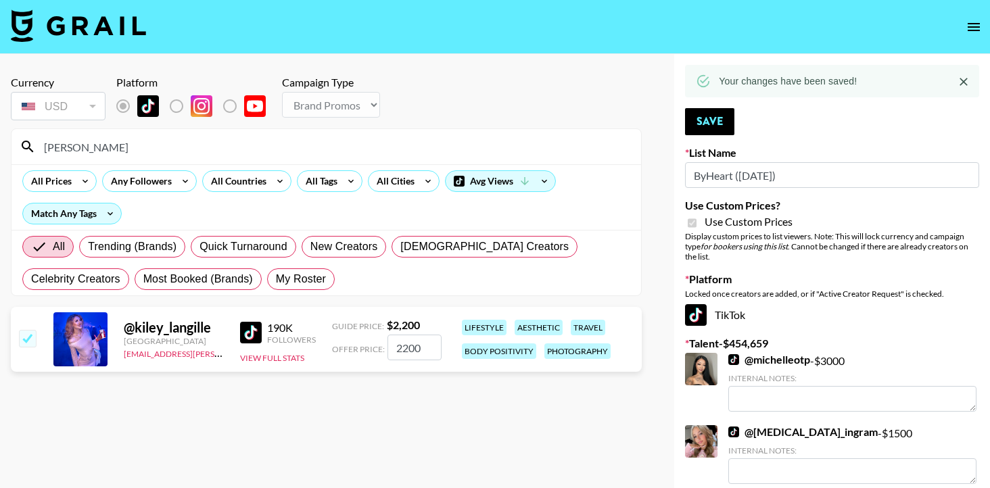
drag, startPoint x: 102, startPoint y: 141, endPoint x: 26, endPoint y: 144, distance: 75.8
click at [26, 144] on div "[PERSON_NAME]" at bounding box center [325, 146] width 629 height 35
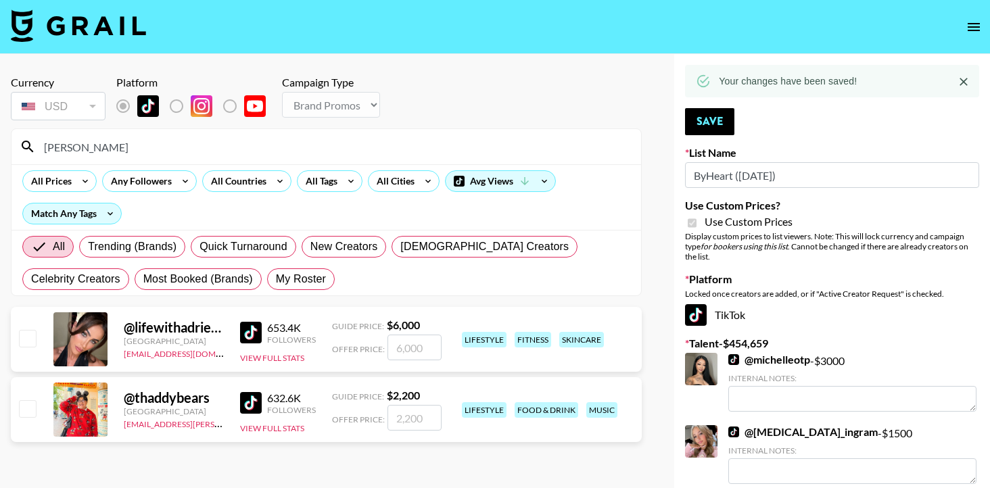
type input "thad"
click at [26, 407] on input "checkbox" at bounding box center [27, 408] width 16 height 16
checkbox input "true"
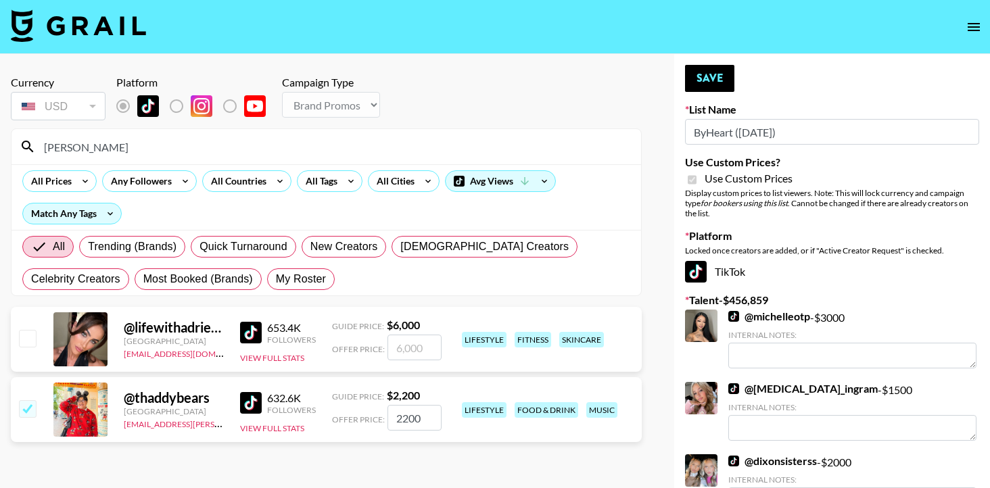
click at [427, 418] on input "2200" at bounding box center [414, 418] width 54 height 26
type input "2"
checkbox input "true"
type input "1"
checkbox input "false"
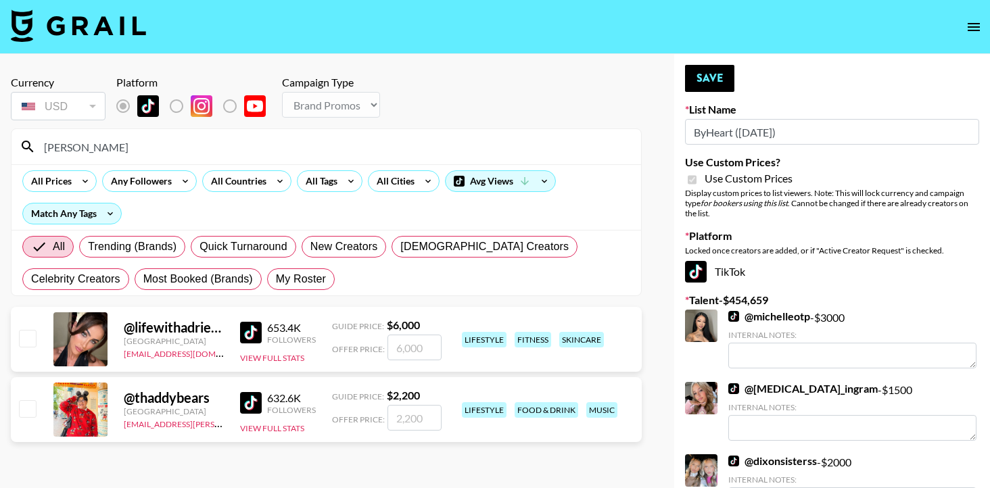
type input "5"
checkbox input "true"
type input "500"
click at [709, 81] on button "Save" at bounding box center [709, 78] width 49 height 27
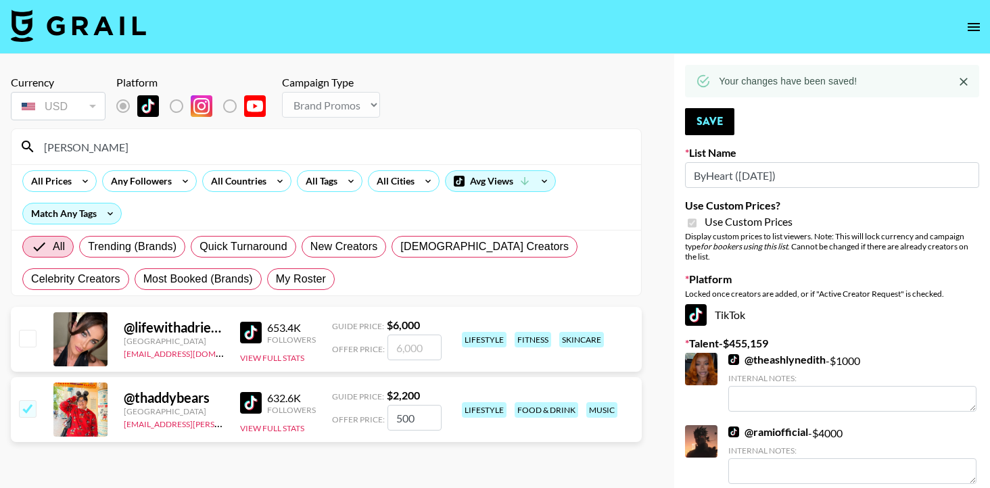
drag, startPoint x: 120, startPoint y: 144, endPoint x: 0, endPoint y: 139, distance: 119.8
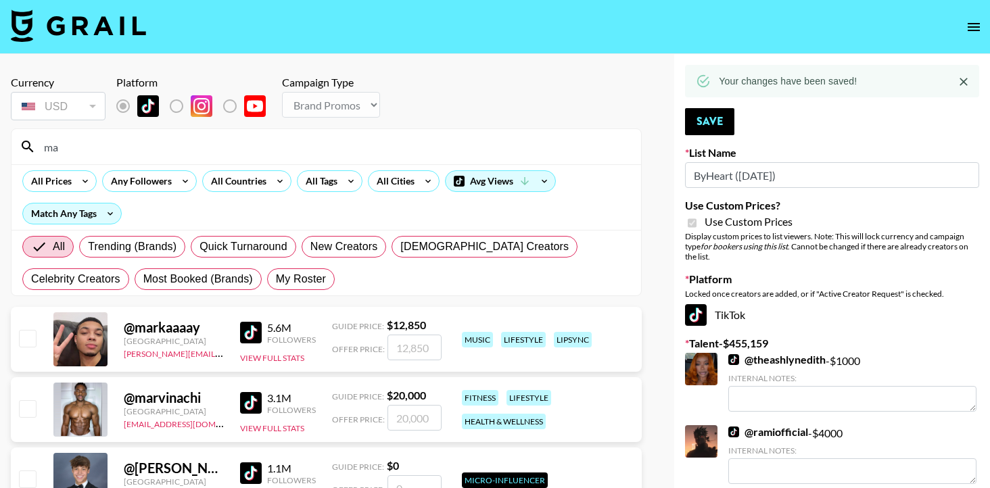
type input "m"
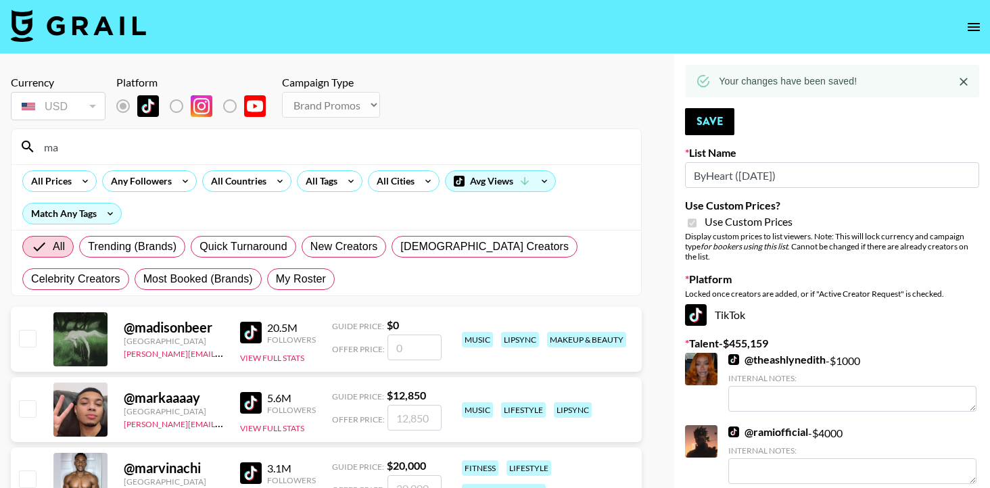
type input "m"
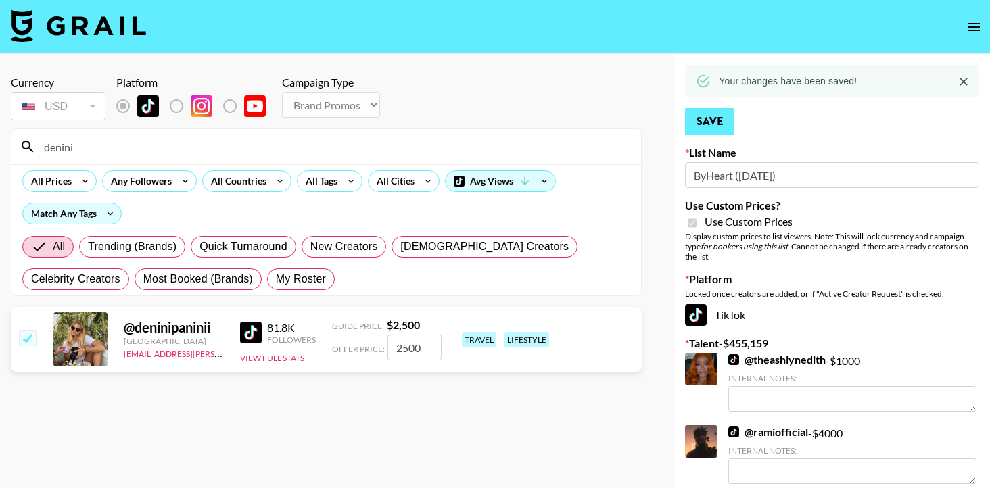
type input "denini"
click at [697, 124] on button "Save" at bounding box center [709, 121] width 49 height 27
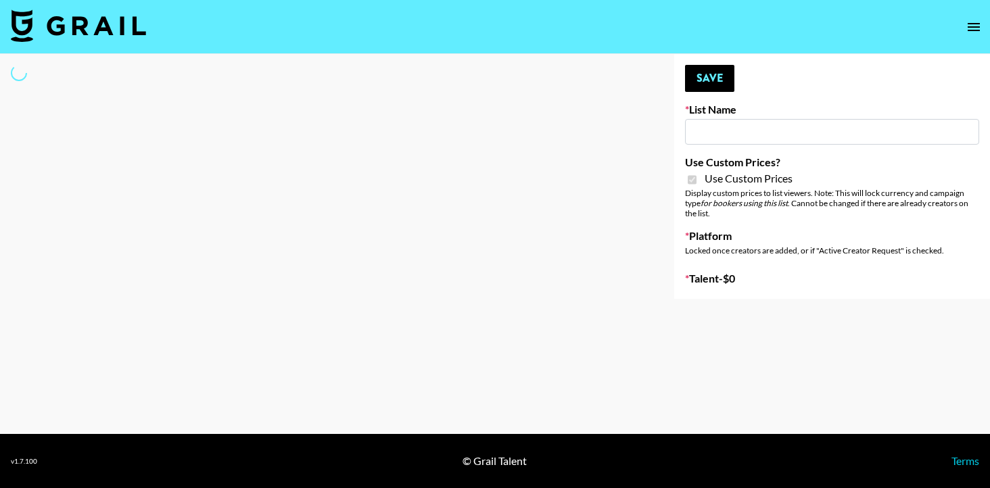
type input "Super Power ([DATE])"
checkbox input "true"
select select "Brand"
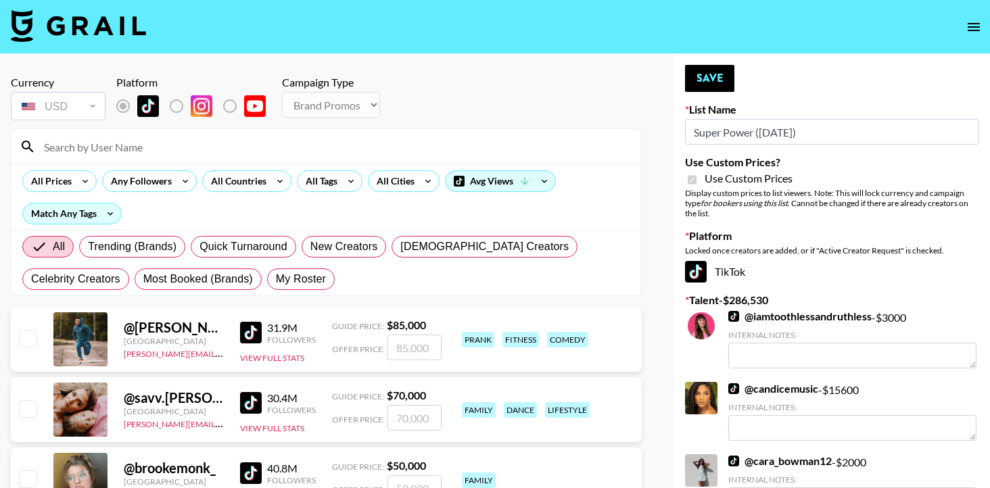
click at [108, 148] on input at bounding box center [334, 147] width 597 height 22
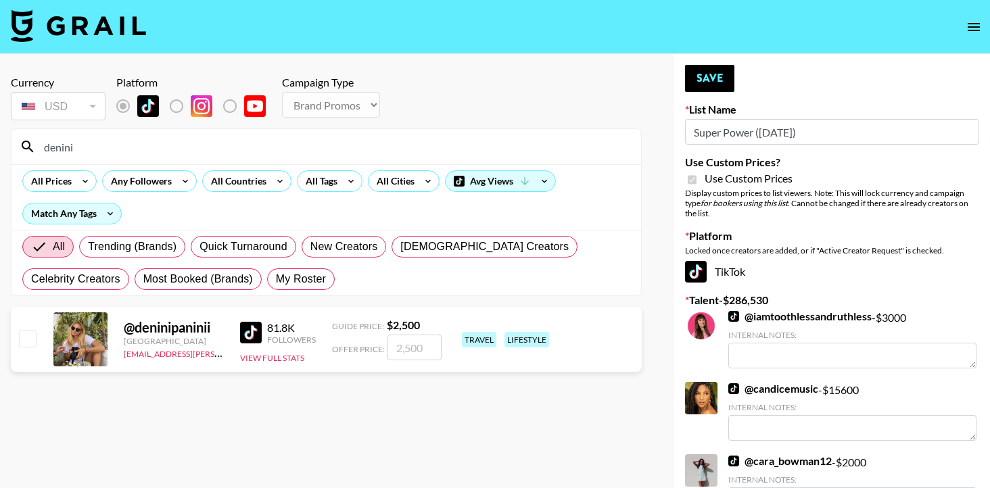
type input "denini"
click at [24, 342] on input "checkbox" at bounding box center [27, 338] width 16 height 16
checkbox input "true"
type input "2500"
click at [721, 75] on button "Save" at bounding box center [709, 78] width 49 height 27
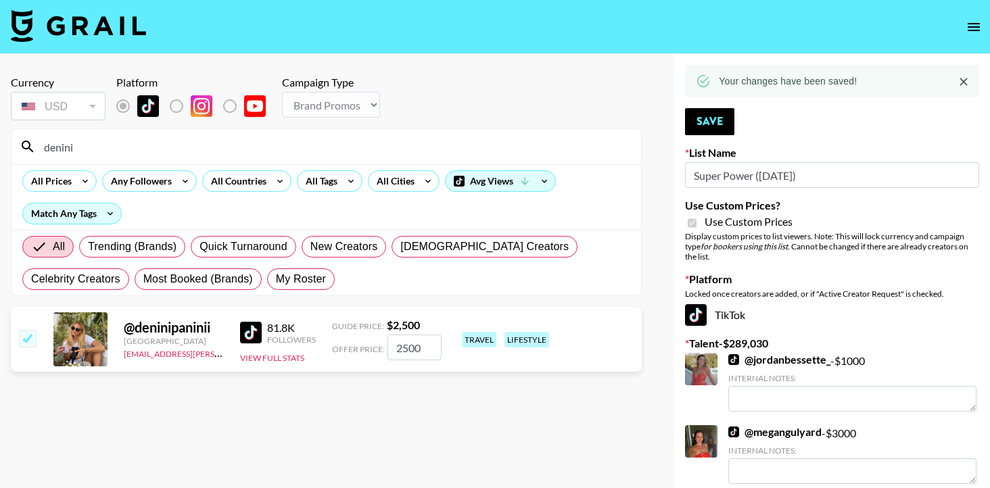
drag, startPoint x: 109, startPoint y: 146, endPoint x: 0, endPoint y: 149, distance: 108.9
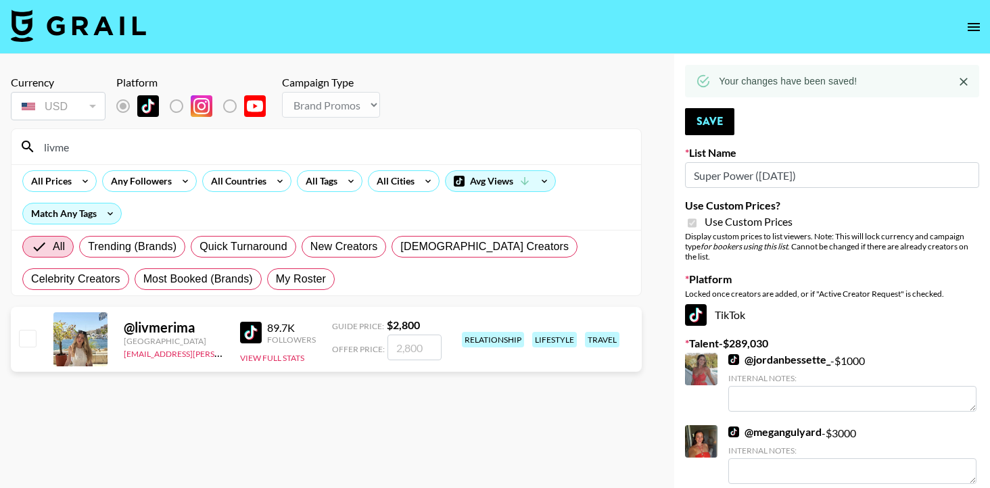
type input "livme"
click at [23, 342] on input "checkbox" at bounding box center [27, 338] width 16 height 16
checkbox input "true"
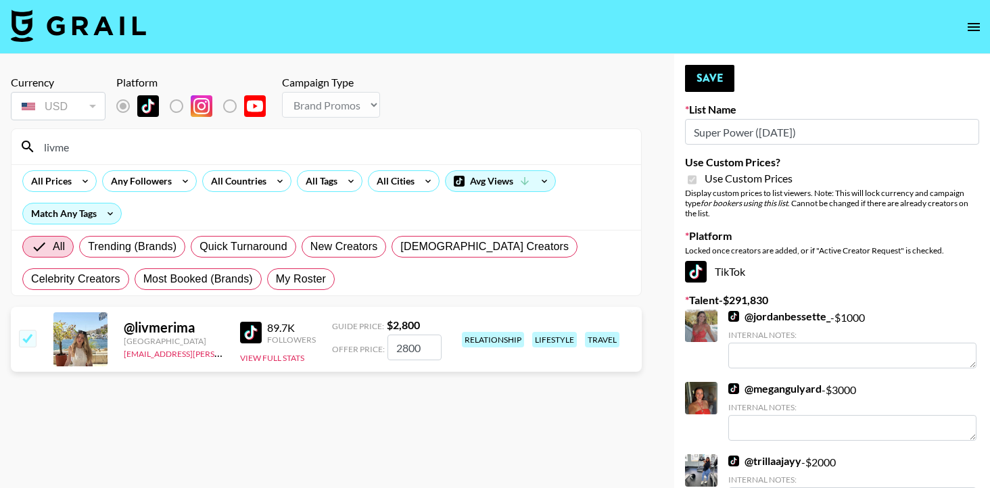
click at [433, 348] on input "2800" at bounding box center [414, 348] width 54 height 26
type input "2000"
click at [722, 78] on button "Save" at bounding box center [709, 78] width 49 height 27
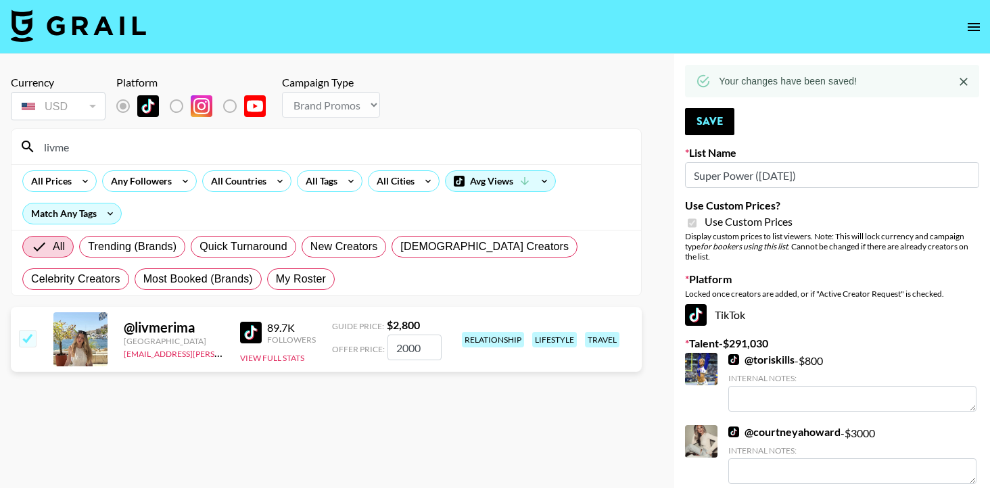
drag, startPoint x: 156, startPoint y: 149, endPoint x: 0, endPoint y: 130, distance: 156.6
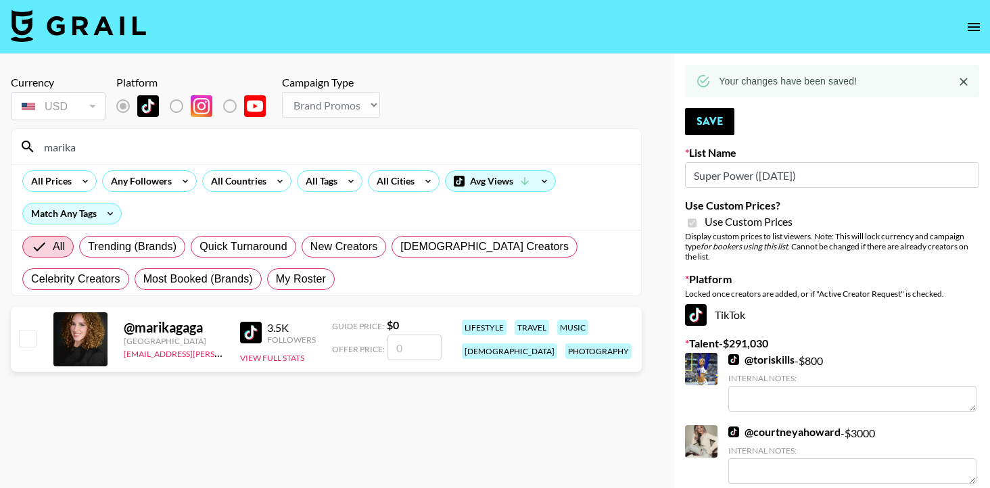
type input "marika"
click at [20, 339] on input "checkbox" at bounding box center [27, 338] width 16 height 16
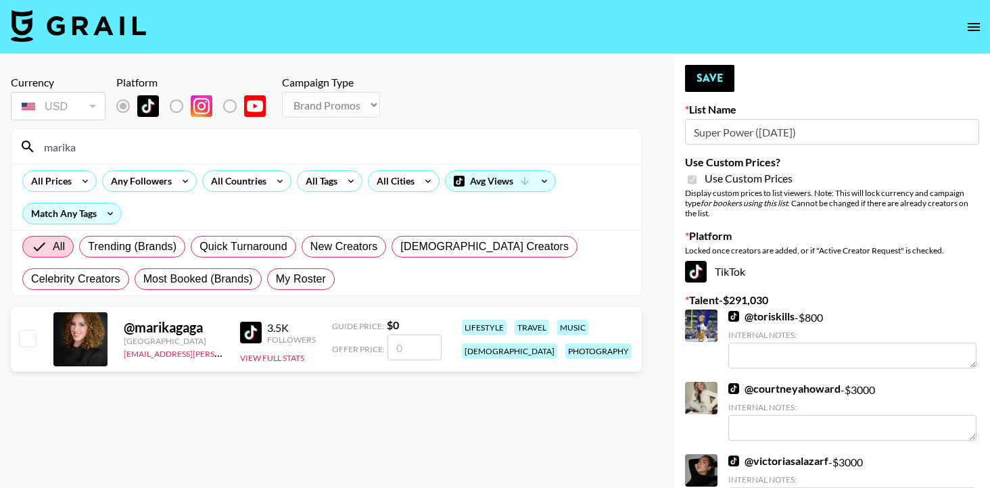
click at [408, 350] on input "number" at bounding box center [414, 348] width 54 height 26
click at [28, 337] on input "checkbox" at bounding box center [27, 338] width 16 height 16
click at [176, 109] on label "List locked to TikTok." at bounding box center [187, 106] width 50 height 28
click at [30, 337] on input "checkbox" at bounding box center [27, 338] width 16 height 16
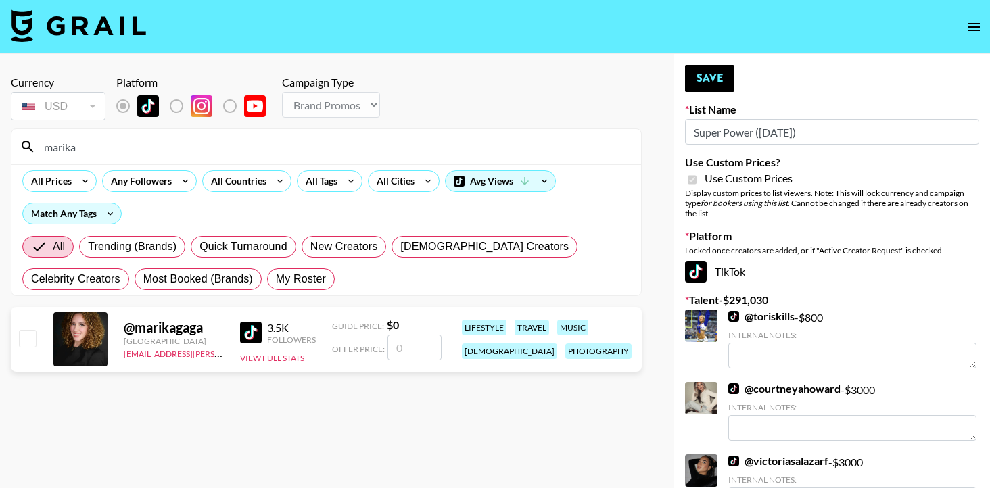
checkbox input "false"
click at [402, 348] on input "number" at bounding box center [414, 348] width 54 height 26
type input "1"
checkbox input "true"
checkbox input "false"
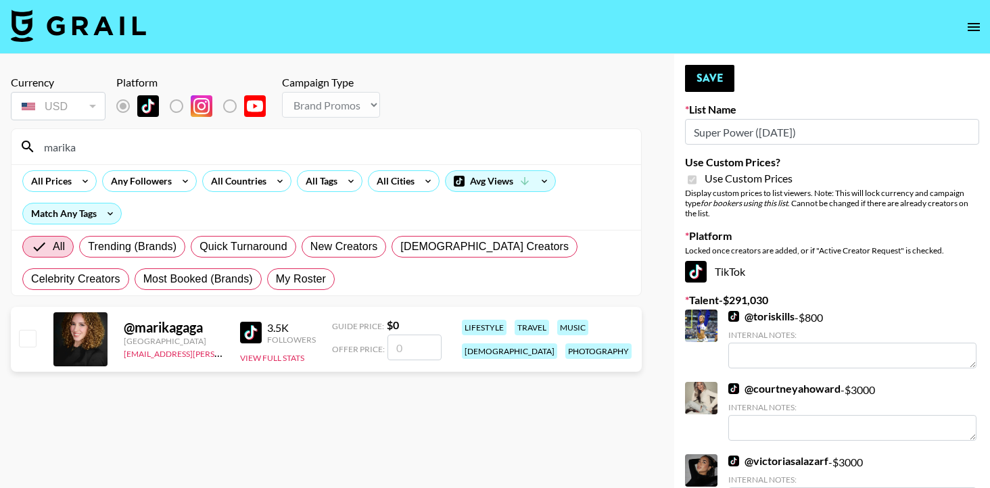
drag, startPoint x: 82, startPoint y: 144, endPoint x: 16, endPoint y: 145, distance: 65.6
click at [16, 145] on div "marika" at bounding box center [325, 146] width 629 height 35
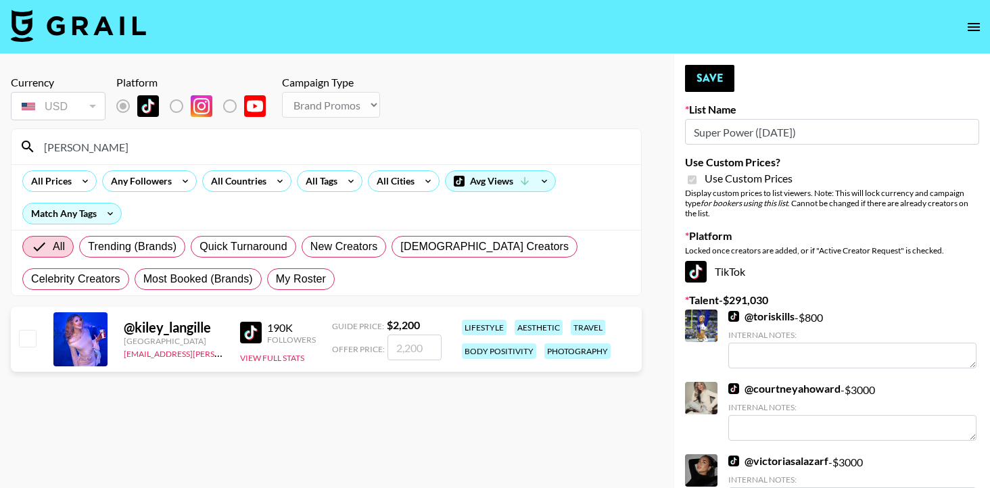
type input "[PERSON_NAME]"
click at [20, 341] on input "checkbox" at bounding box center [27, 338] width 16 height 16
checkbox input "true"
type input "2200"
click at [705, 75] on button "Save" at bounding box center [709, 78] width 49 height 27
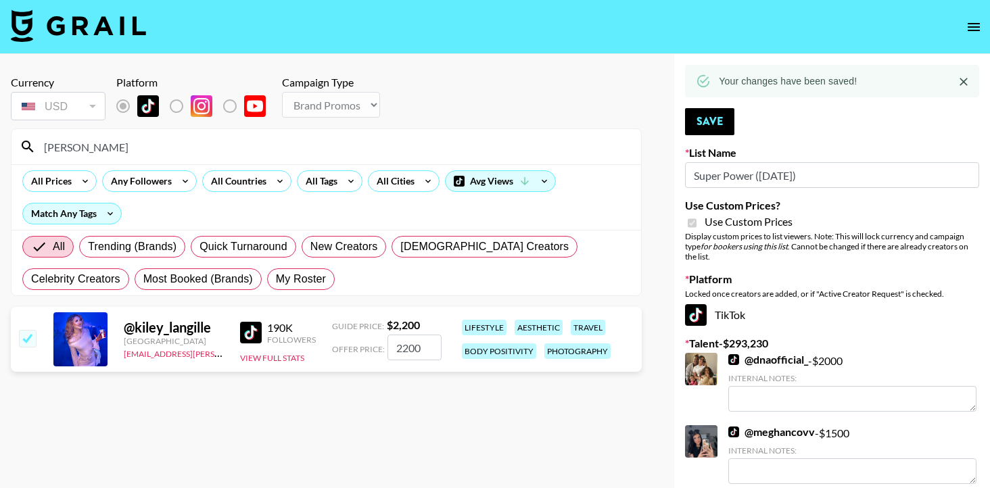
click at [153, 146] on input "[PERSON_NAME]" at bounding box center [334, 147] width 597 height 22
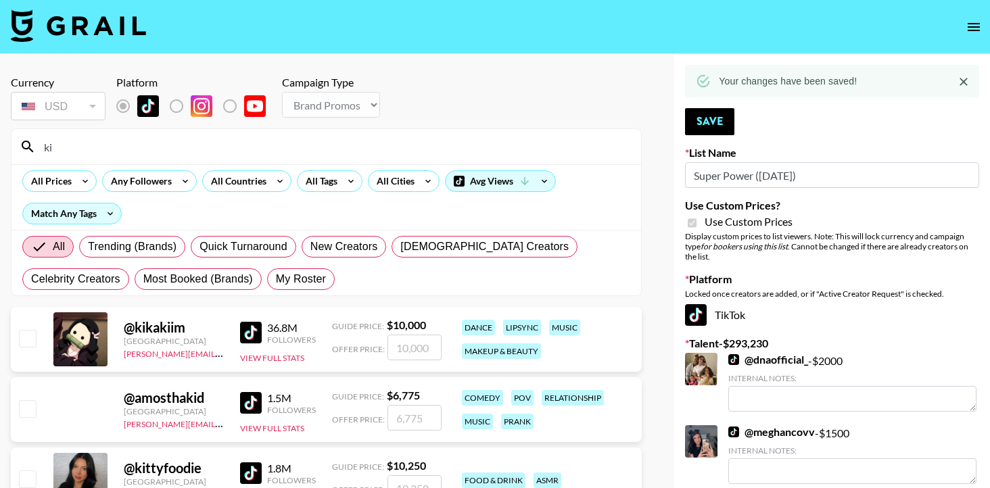
type input "k"
